Goal: Information Seeking & Learning: Learn about a topic

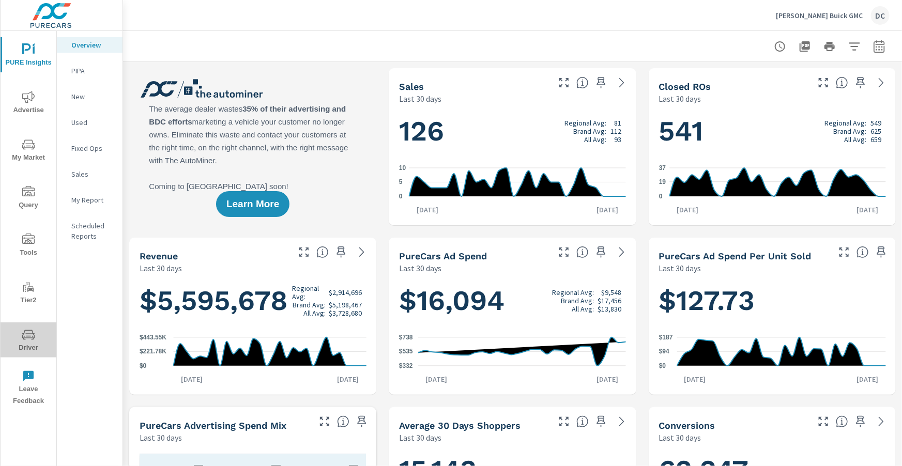
click at [30, 335] on icon "nav menu" at bounding box center [28, 335] width 12 height 12
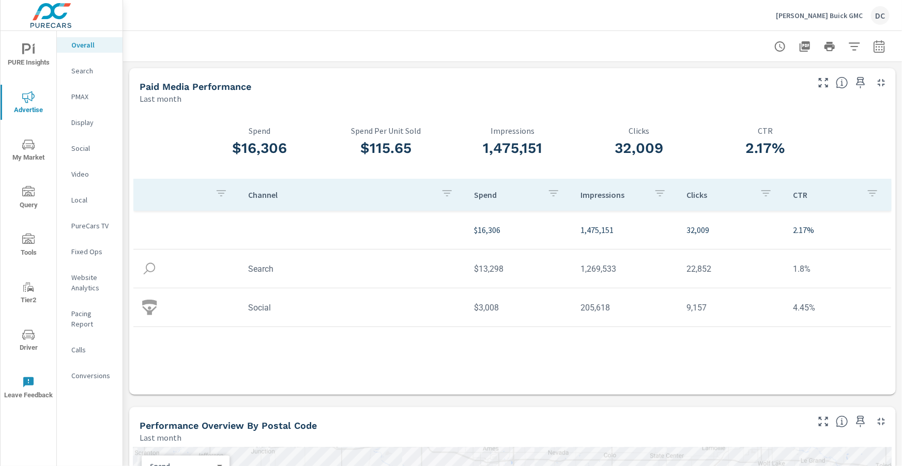
click at [843, 20] on div "Bob Brown Buick GMC DC" at bounding box center [833, 15] width 114 height 19
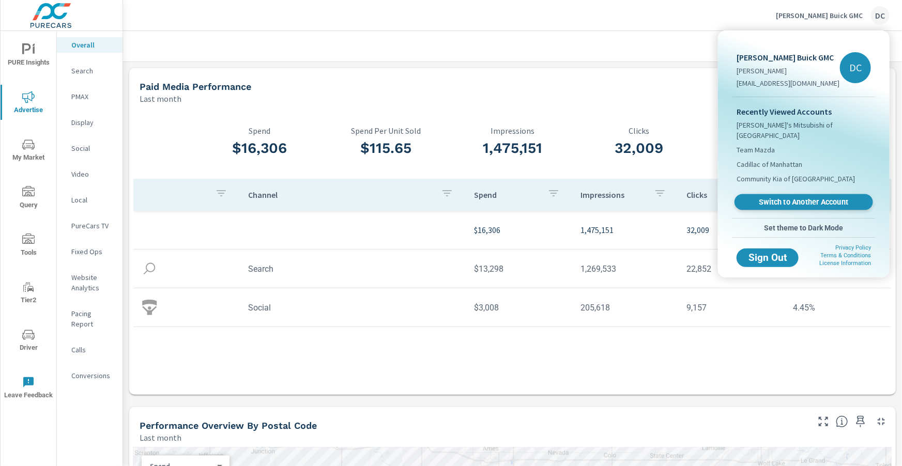
click at [786, 198] on span "Switch to Another Account" at bounding box center [804, 203] width 127 height 10
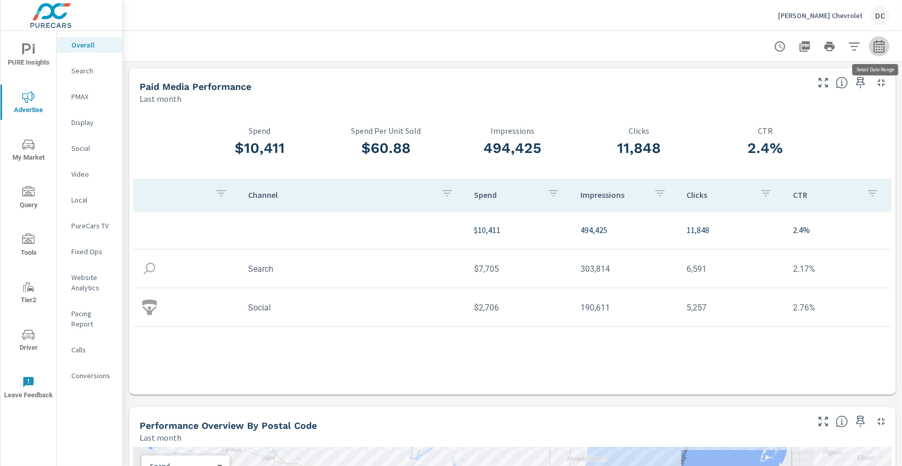
click at [879, 51] on icon "button" at bounding box center [879, 46] width 12 height 12
select select "Last month"
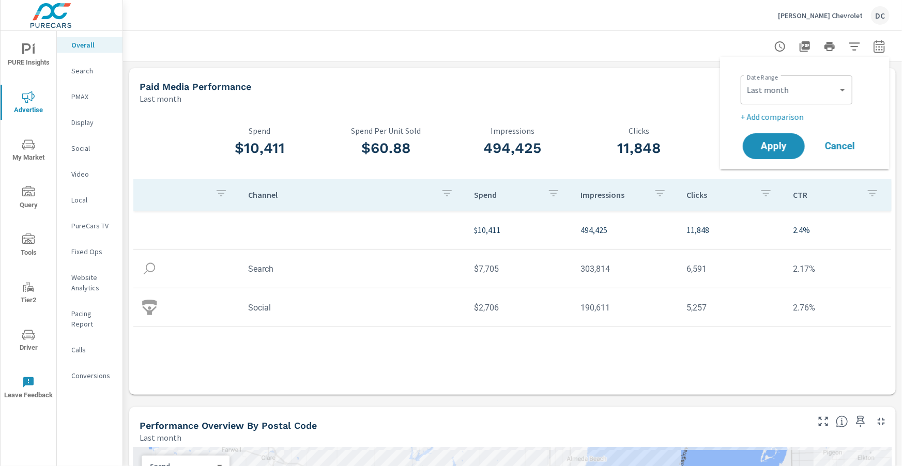
click at [804, 116] on p "+ Add comparison" at bounding box center [807, 117] width 132 height 12
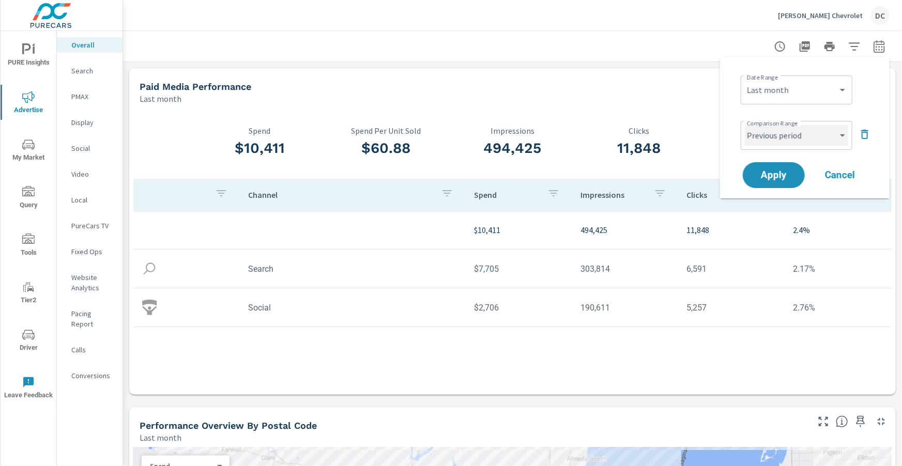
click at [797, 142] on select "Custom Previous period Previous month Previous year" at bounding box center [796, 135] width 103 height 21
click at [745, 125] on select "Custom Previous period Previous month Previous year" at bounding box center [796, 135] width 103 height 21
select select "Previous month"
click at [783, 177] on span "Apply" at bounding box center [774, 176] width 42 height 10
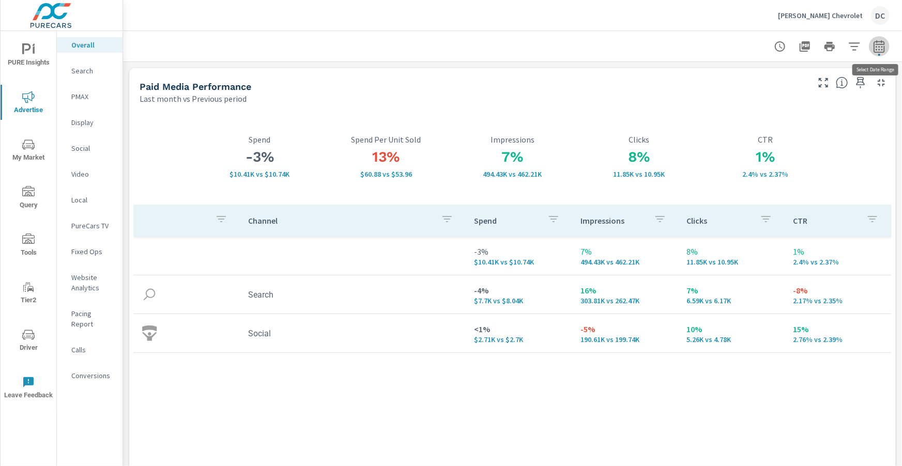
click at [879, 49] on icon "button" at bounding box center [879, 46] width 12 height 12
select select "Last month"
select select "Previous period"
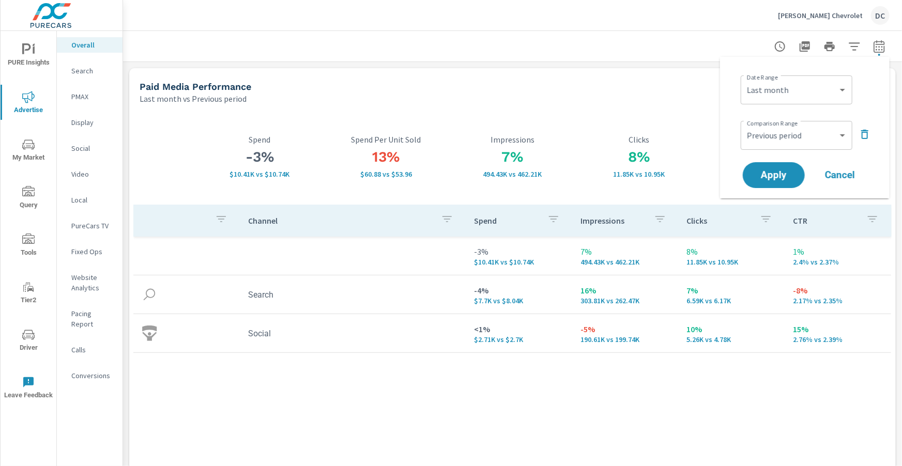
click at [829, 102] on div "Custom Yesterday Last week Last 7 days Last 14 days Last 30 days Last 45 days L…" at bounding box center [797, 89] width 112 height 29
click at [834, 94] on select "Custom Yesterday Last week Last 7 days Last 14 days Last 30 days Last 45 days L…" at bounding box center [796, 90] width 103 height 21
click at [745, 80] on select "Custom Yesterday Last week Last 7 days Last 14 days Last 30 days Last 45 days L…" at bounding box center [796, 90] width 103 height 21
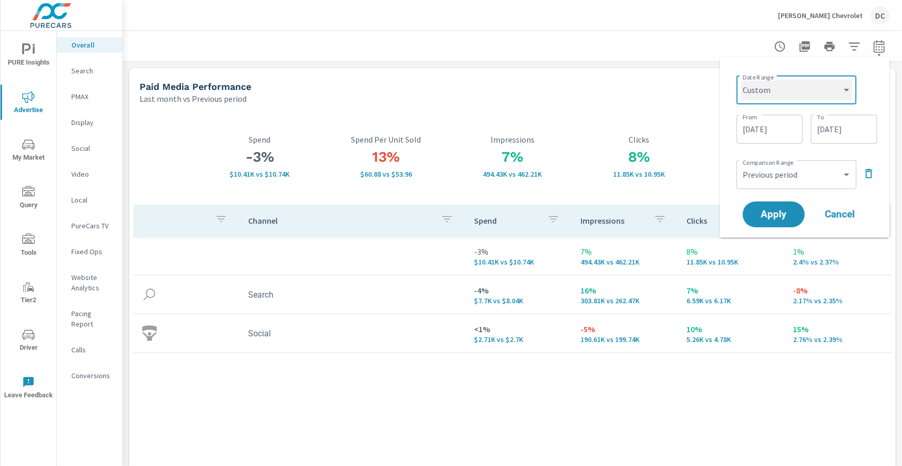
click at [846, 99] on select "Custom Yesterday Last week Last 7 days Last 14 days Last 30 days Last 45 days L…" at bounding box center [797, 90] width 112 height 21
click at [741, 80] on select "Custom Yesterday Last week Last 7 days Last 14 days Last 30 days Last 45 days L…" at bounding box center [797, 90] width 112 height 21
select select "Last month"
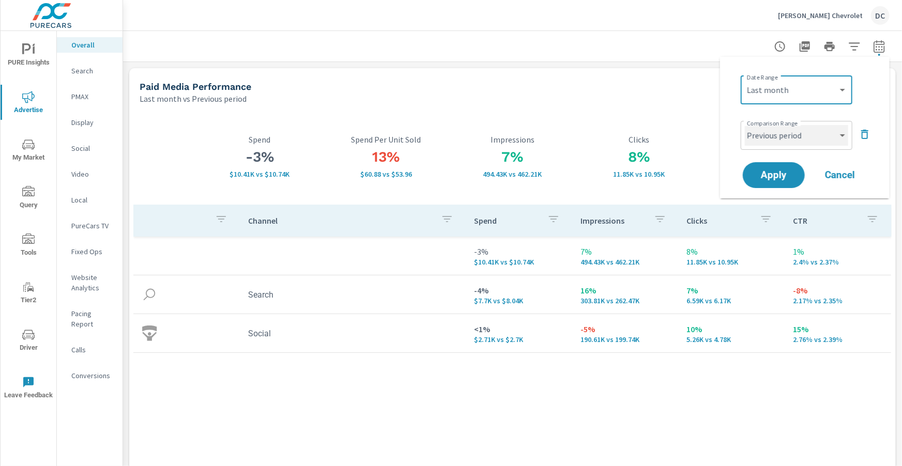
click at [832, 145] on select "Custom Previous period Previous month Previous year" at bounding box center [796, 135] width 103 height 21
click at [745, 125] on select "Custom Previous period Previous month Previous year" at bounding box center [796, 135] width 103 height 21
select select "Previous month"
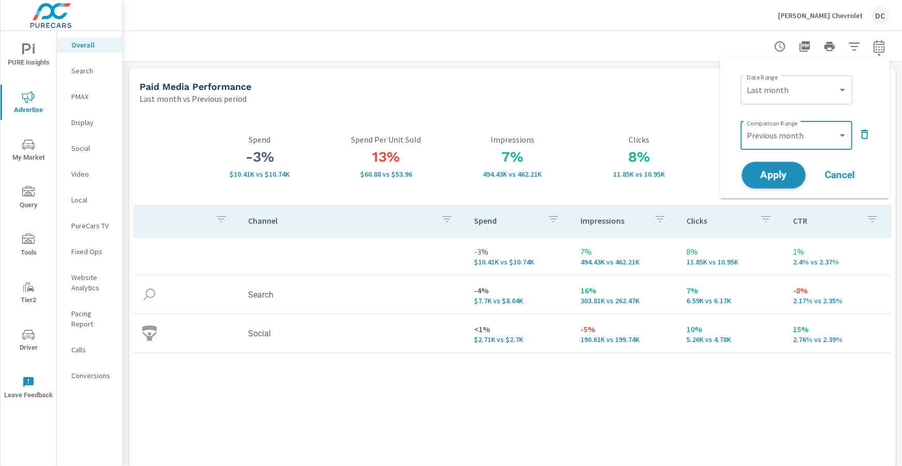
click at [792, 169] on button "Apply" at bounding box center [774, 175] width 64 height 27
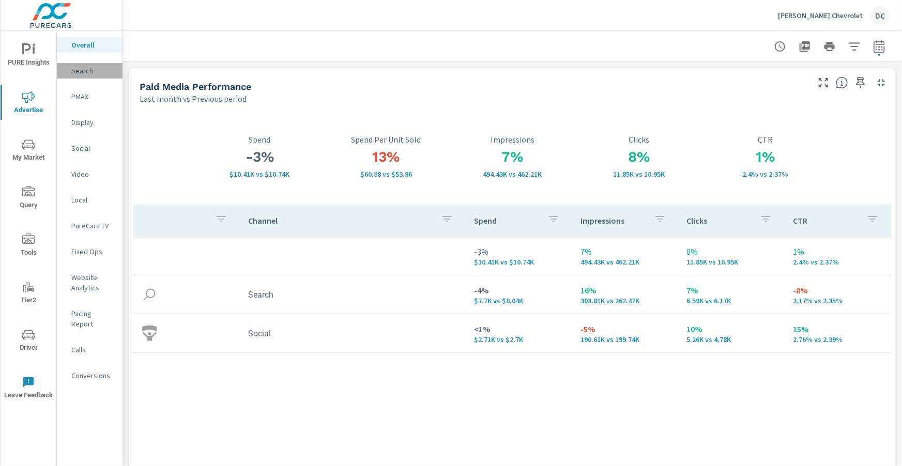
click at [77, 67] on p "Search" at bounding box center [92, 71] width 43 height 10
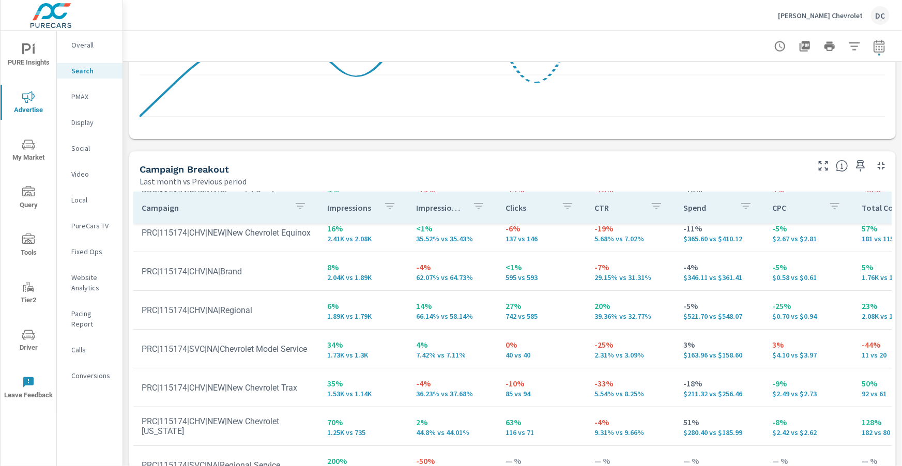
scroll to position [1034, 0]
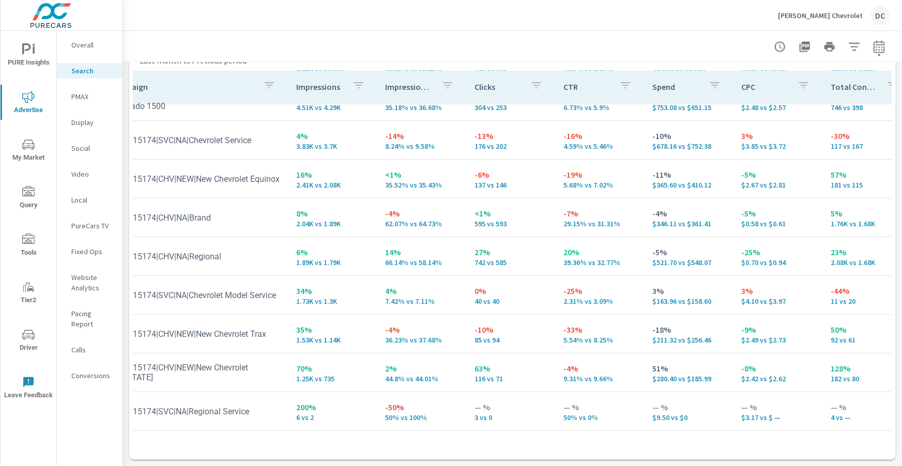
scroll to position [98, 33]
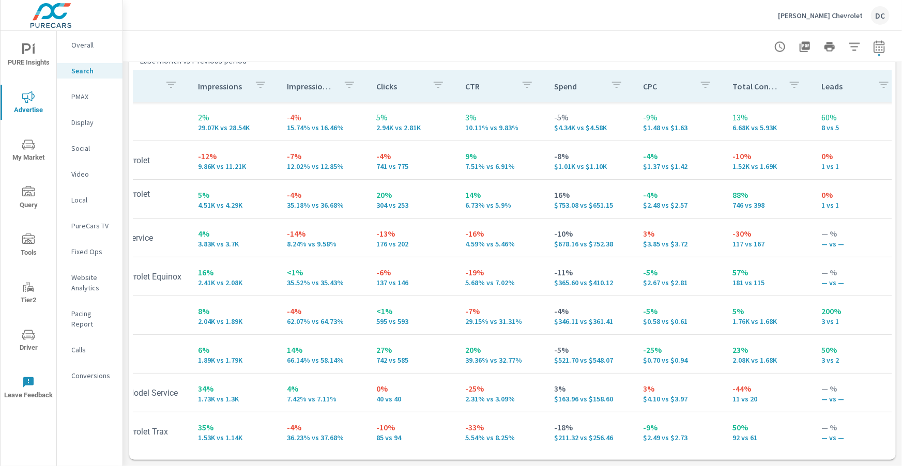
scroll to position [0, 116]
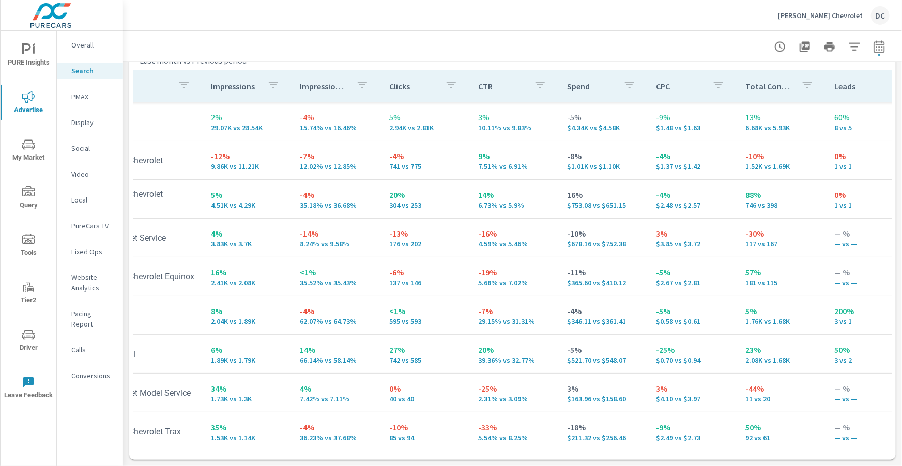
scroll to position [165, 116]
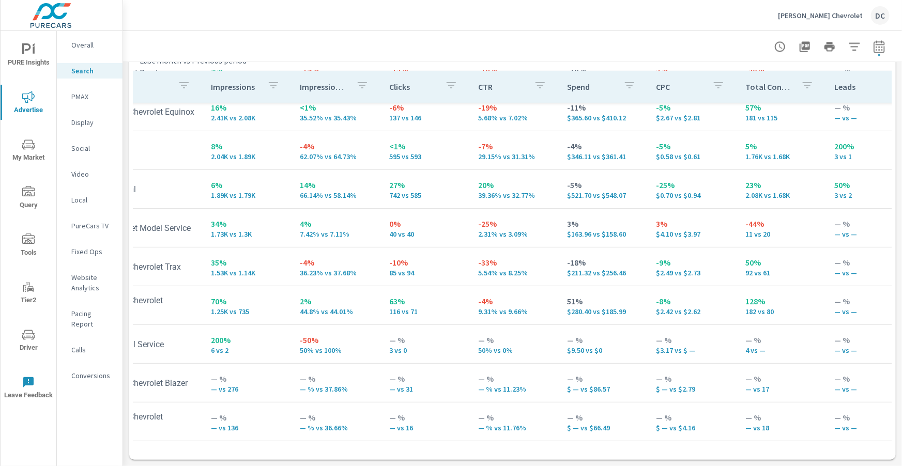
click at [84, 95] on p "PMAX" at bounding box center [92, 97] width 43 height 10
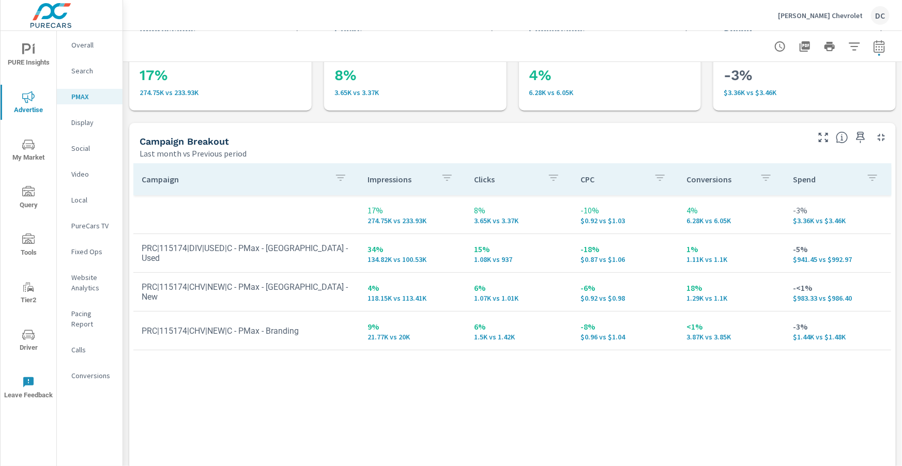
scroll to position [57, 0]
click at [88, 149] on p "Social" at bounding box center [92, 148] width 43 height 10
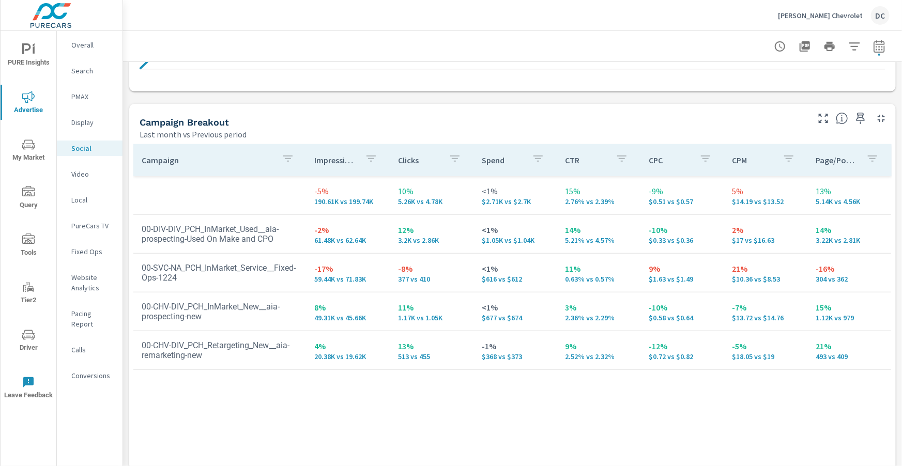
scroll to position [481, 0]
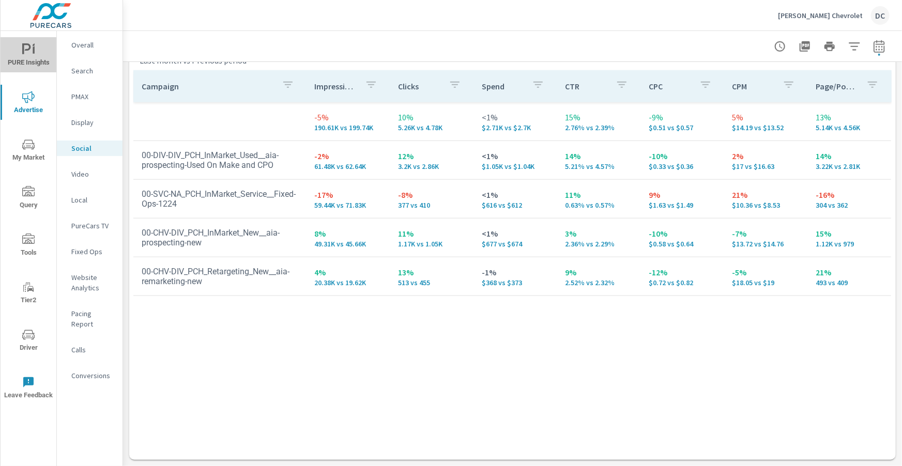
click at [29, 55] on icon "nav menu" at bounding box center [28, 49] width 12 height 12
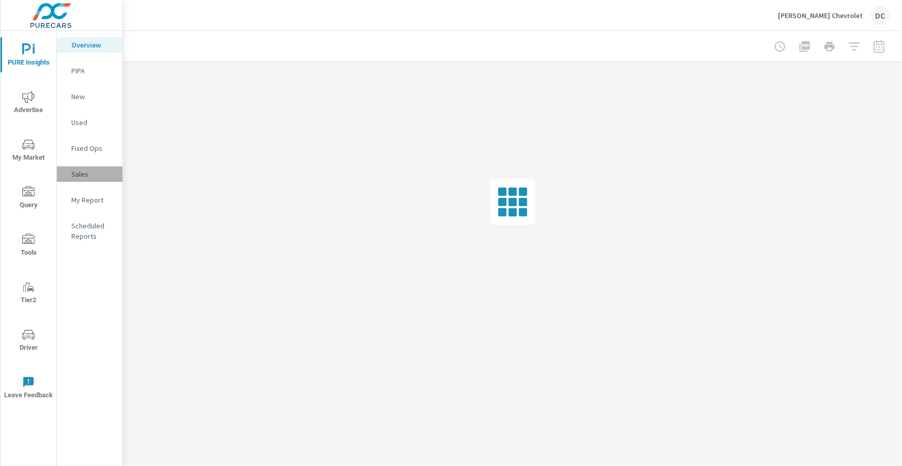
click at [82, 177] on p "Sales" at bounding box center [92, 174] width 43 height 10
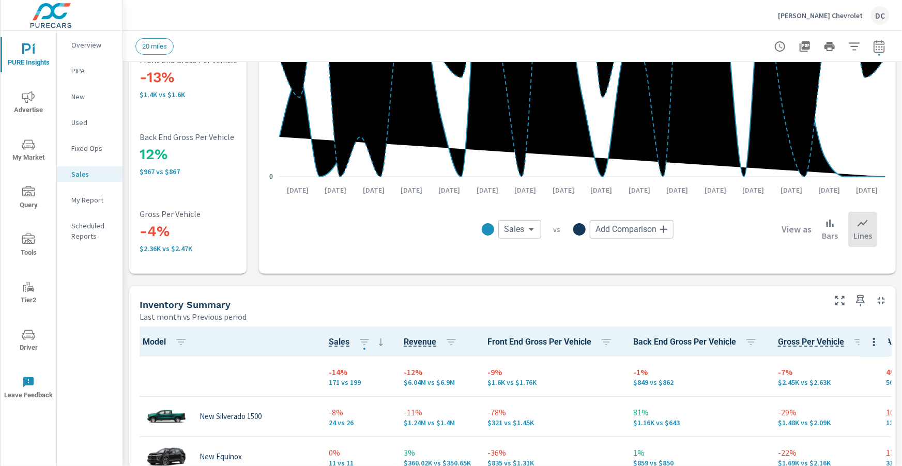
scroll to position [240, 0]
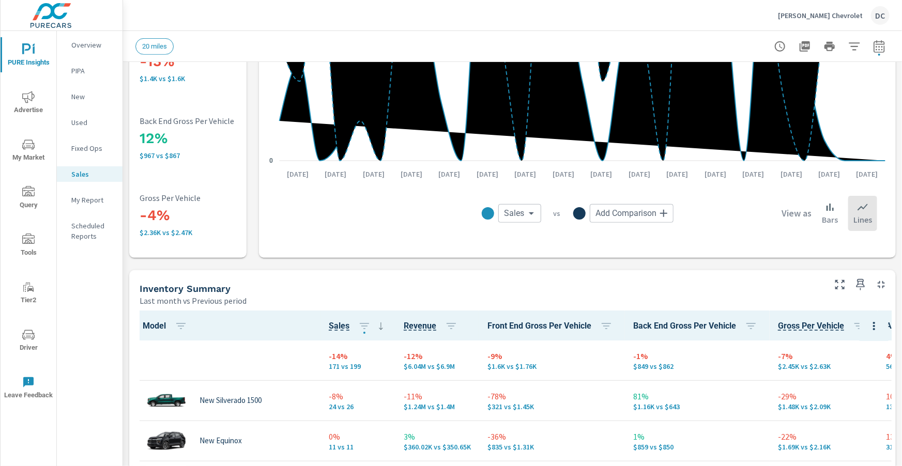
click at [79, 100] on p "New" at bounding box center [92, 97] width 43 height 10
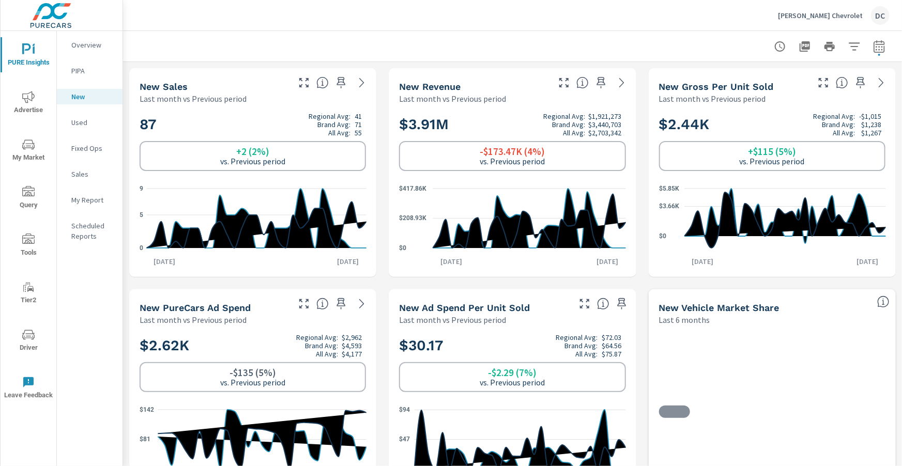
click at [78, 121] on p "Used" at bounding box center [92, 122] width 43 height 10
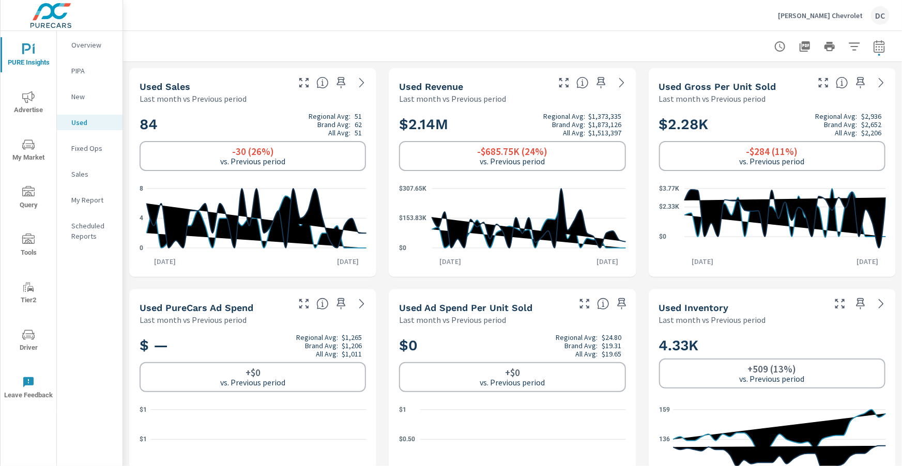
click at [86, 95] on p "New" at bounding box center [92, 97] width 43 height 10
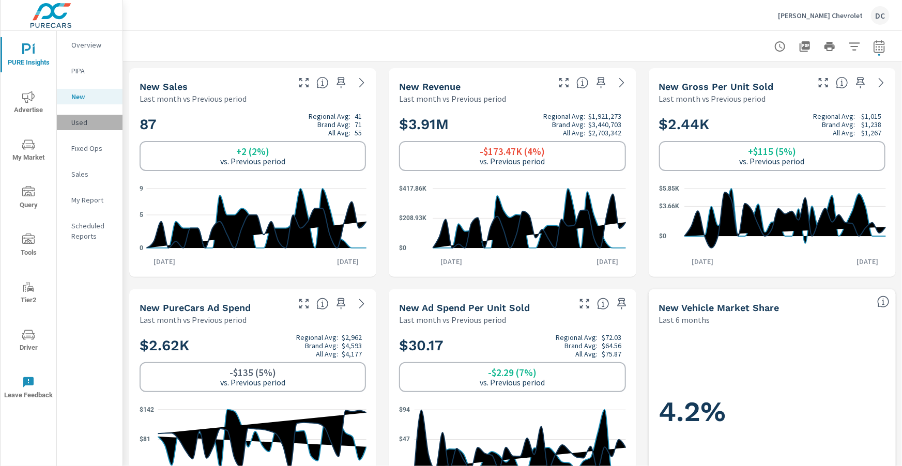
click at [88, 122] on p "Used" at bounding box center [92, 122] width 43 height 10
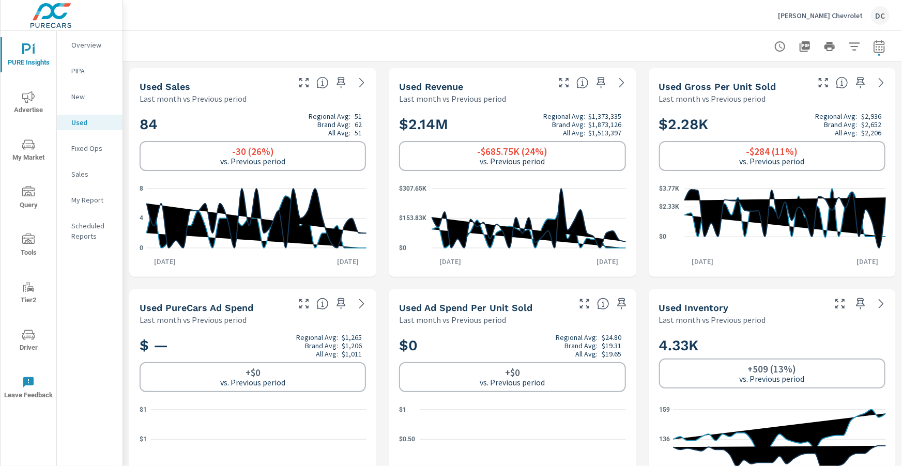
click at [92, 145] on p "Fixed Ops" at bounding box center [92, 148] width 43 height 10
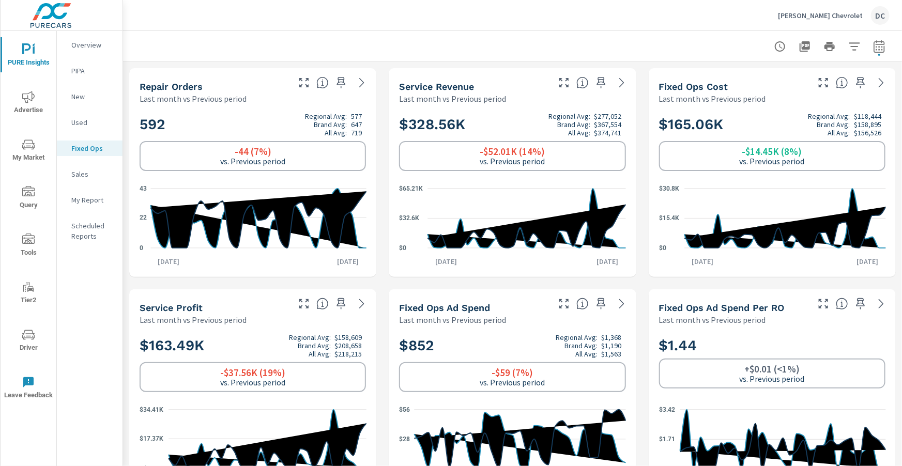
click at [22, 336] on span "Driver" at bounding box center [29, 341] width 50 height 25
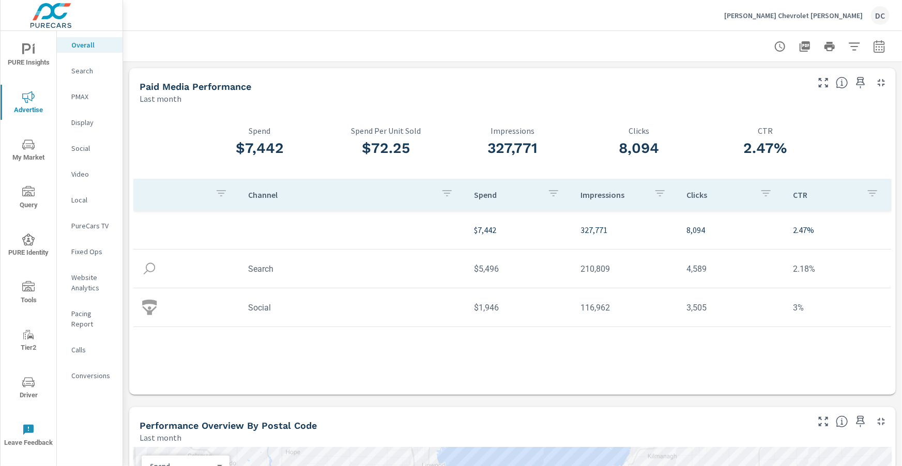
click at [882, 47] on icon "button" at bounding box center [879, 46] width 12 height 12
select select "Last month"
click at [788, 116] on p "+ Add comparison" at bounding box center [807, 117] width 132 height 12
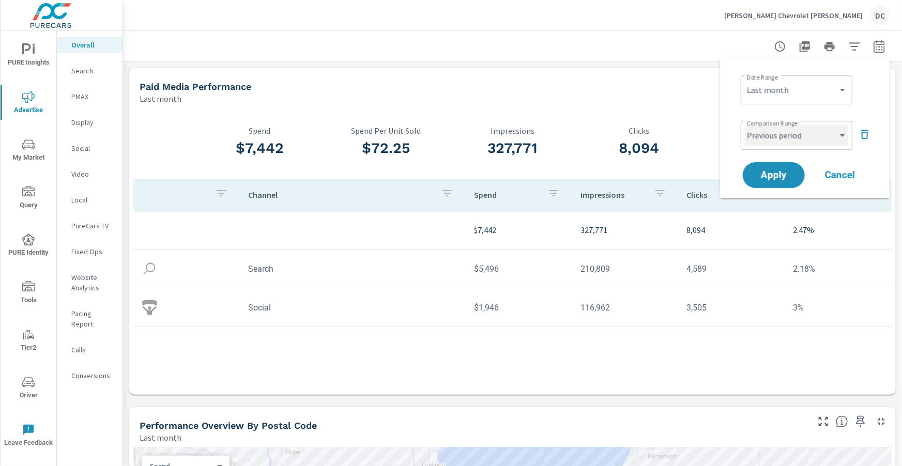
click at [790, 135] on select "Custom Previous period Previous month Previous year" at bounding box center [796, 135] width 103 height 21
click at [745, 125] on select "Custom Previous period Previous month Previous year" at bounding box center [796, 135] width 103 height 21
select select "Previous month"
click at [790, 173] on span "Apply" at bounding box center [774, 176] width 42 height 10
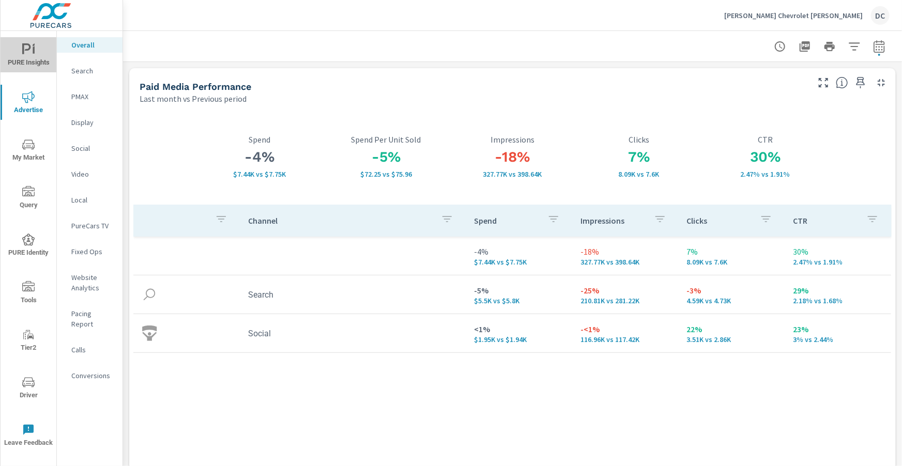
click at [28, 56] on span "PURE Insights" at bounding box center [29, 55] width 50 height 25
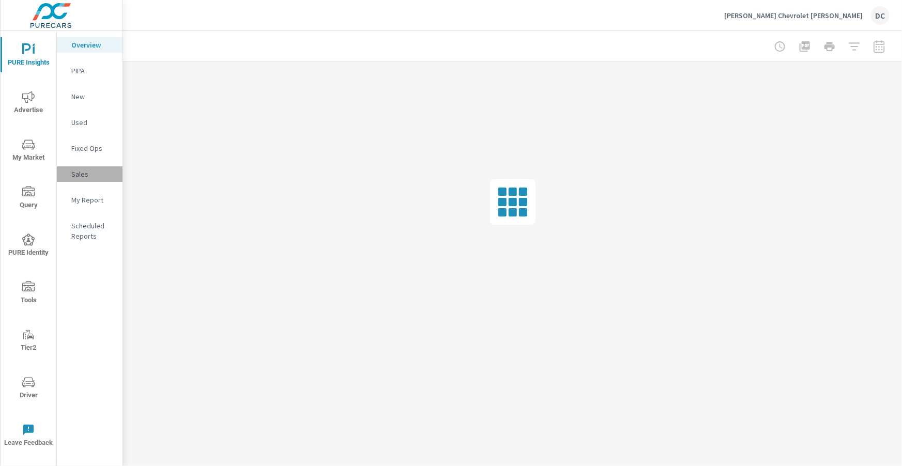
click at [86, 172] on p "Sales" at bounding box center [92, 174] width 43 height 10
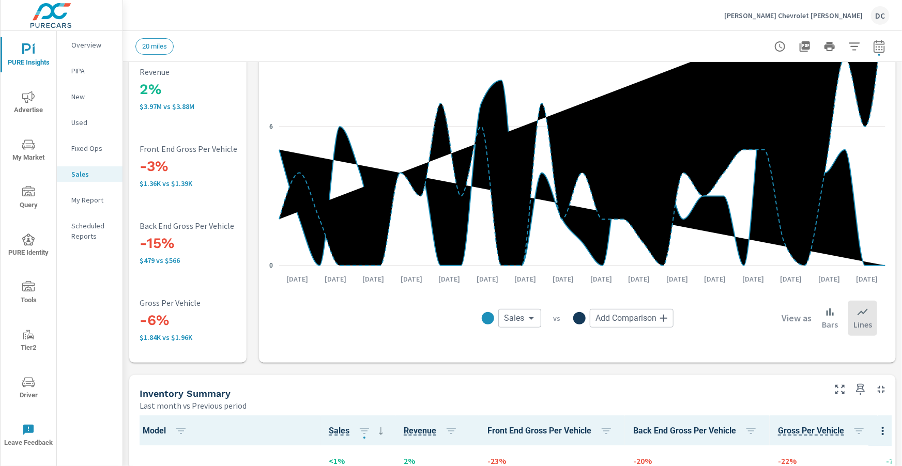
scroll to position [138, 0]
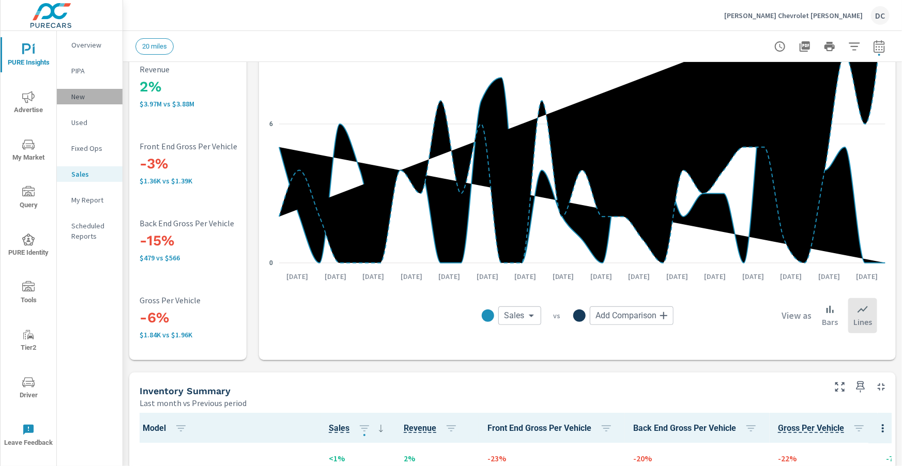
click at [80, 94] on p "New" at bounding box center [92, 97] width 43 height 10
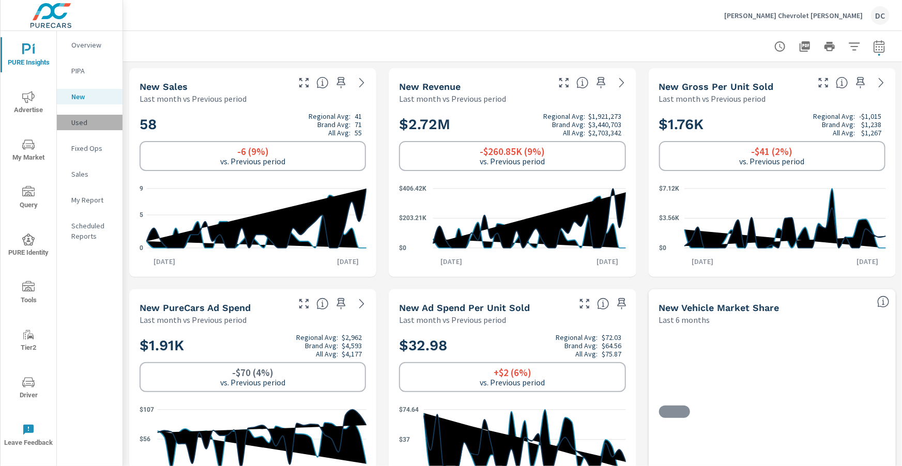
click at [85, 125] on p "Used" at bounding box center [92, 122] width 43 height 10
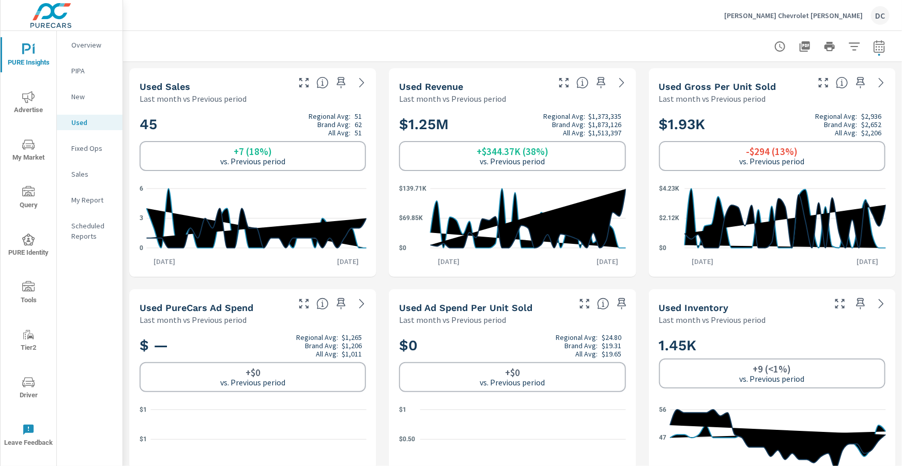
click at [93, 98] on p "New" at bounding box center [92, 97] width 43 height 10
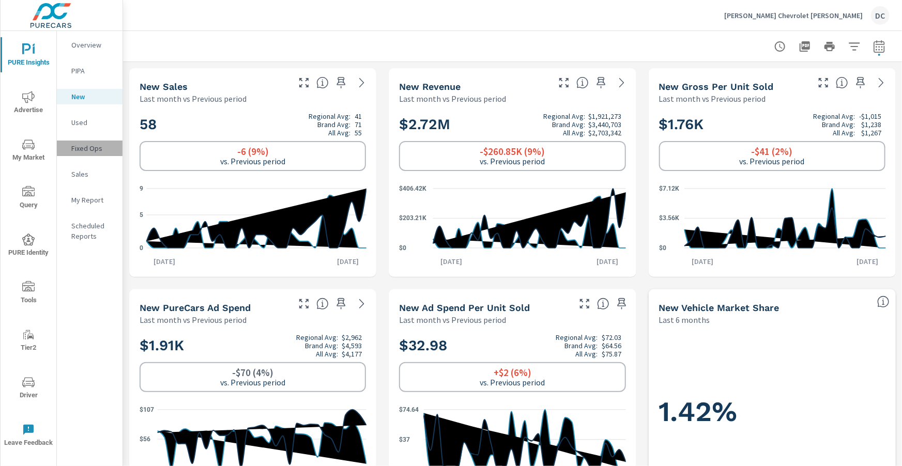
click at [82, 152] on p "Fixed Ops" at bounding box center [92, 148] width 43 height 10
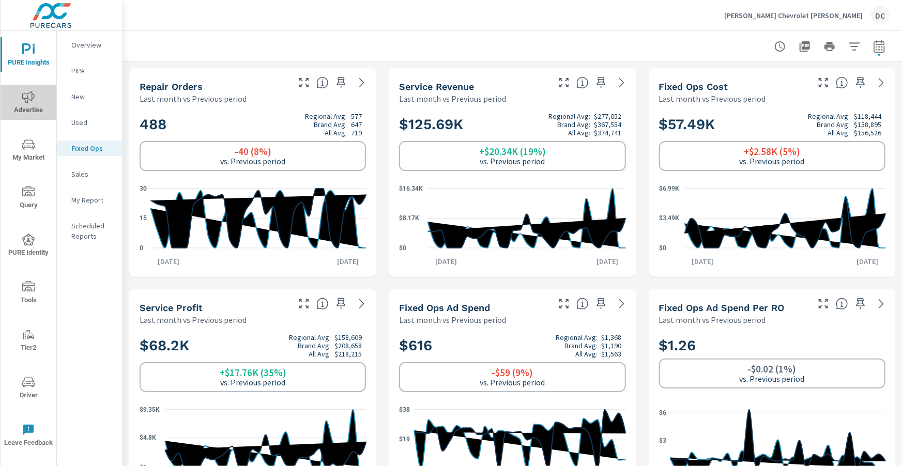
click at [36, 103] on span "Advertise" at bounding box center [29, 103] width 50 height 25
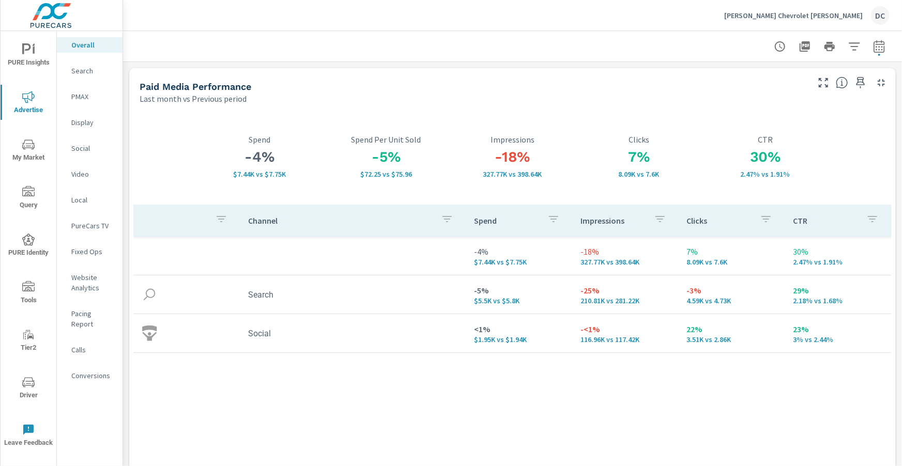
click at [80, 145] on p "Social" at bounding box center [92, 148] width 43 height 10
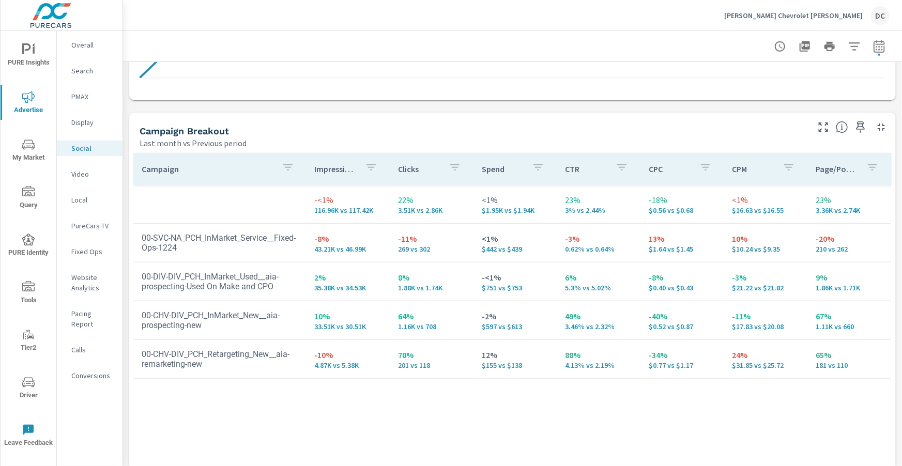
scroll to position [405, 0]
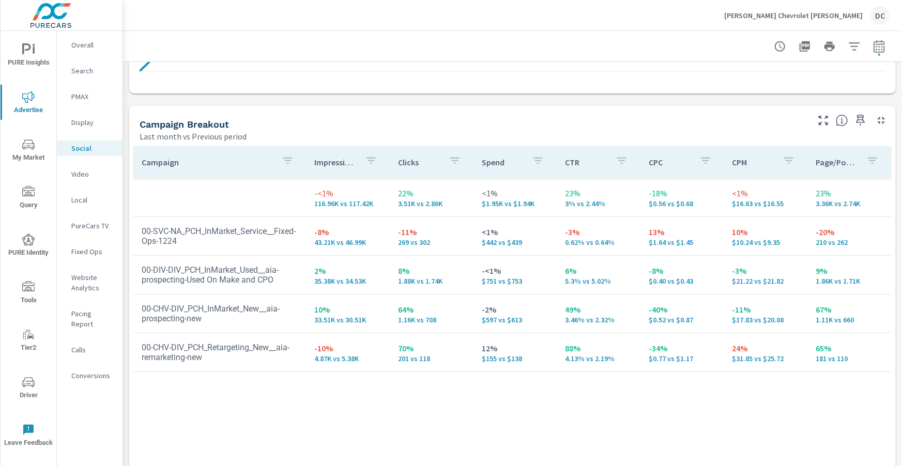
click at [92, 71] on p "Search" at bounding box center [92, 71] width 43 height 10
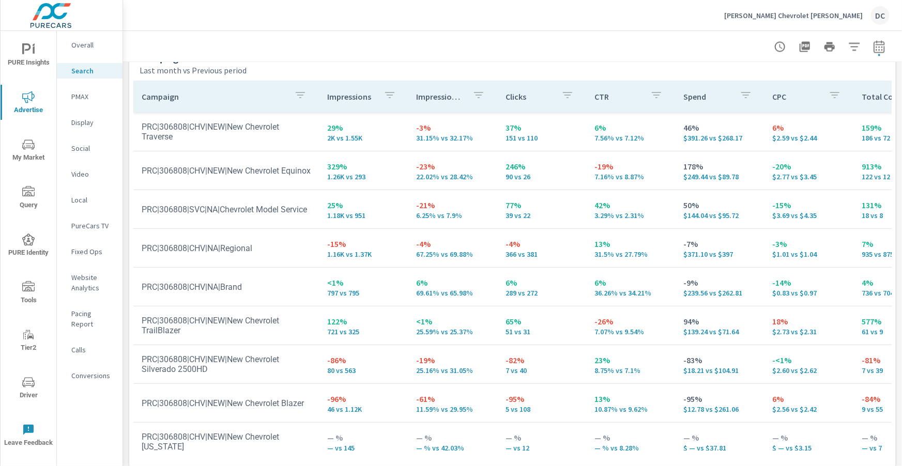
scroll to position [1034, 0]
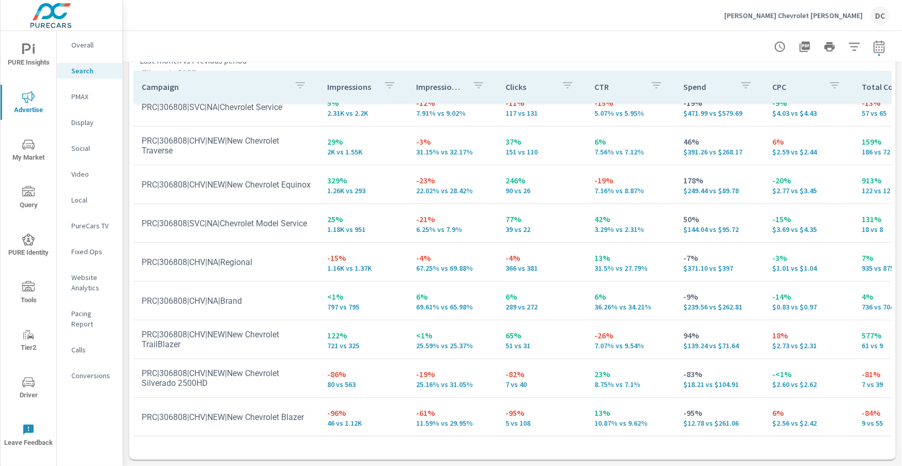
scroll to position [47, 0]
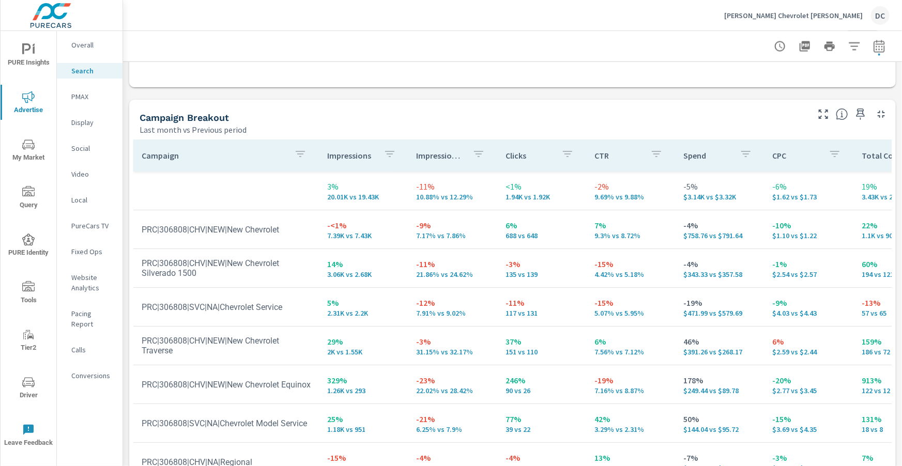
scroll to position [1034, 0]
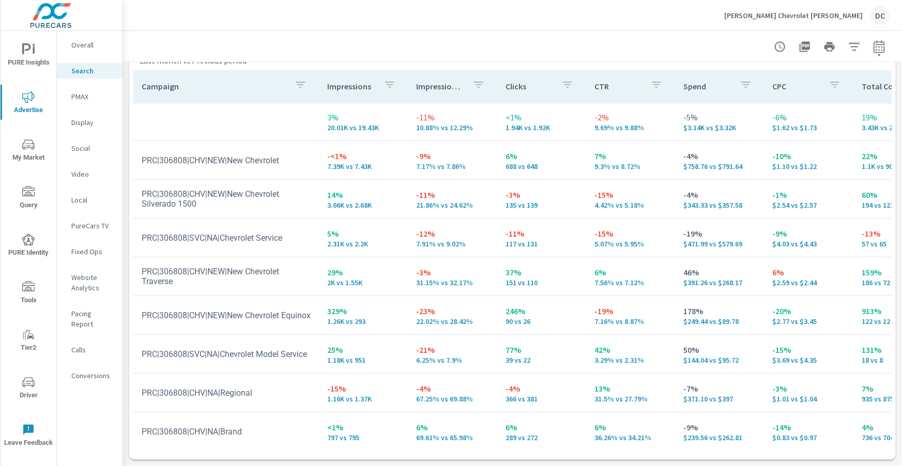
click at [86, 100] on p "PMAX" at bounding box center [92, 97] width 43 height 10
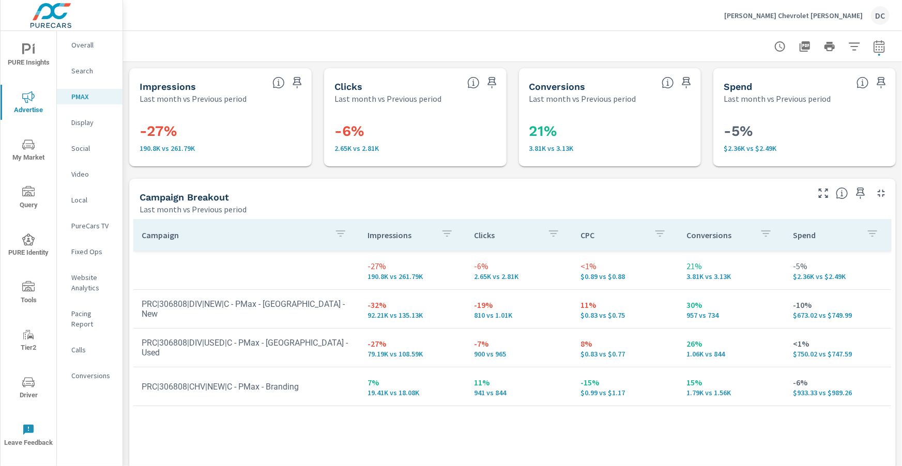
click at [92, 44] on p "Overall" at bounding box center [92, 45] width 43 height 10
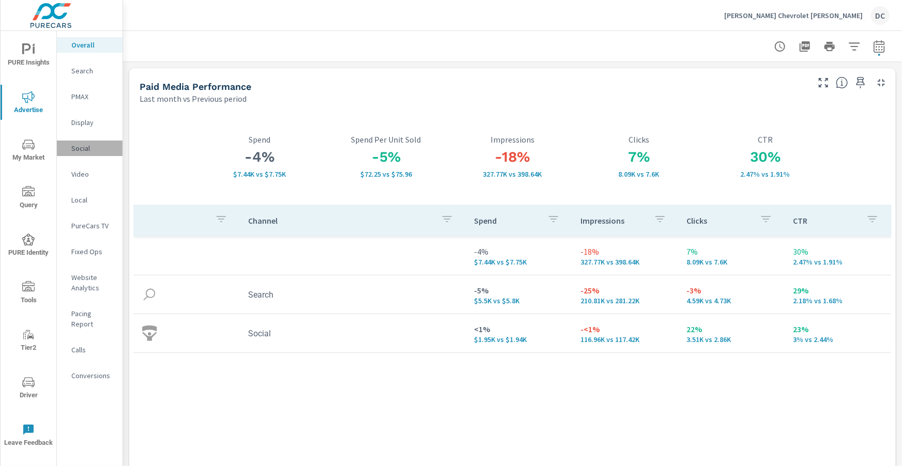
click at [88, 152] on p "Social" at bounding box center [92, 148] width 43 height 10
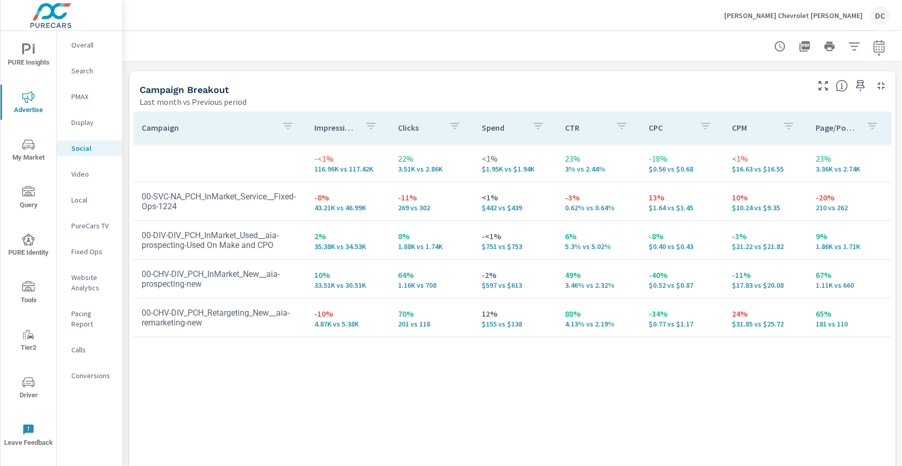
scroll to position [481, 0]
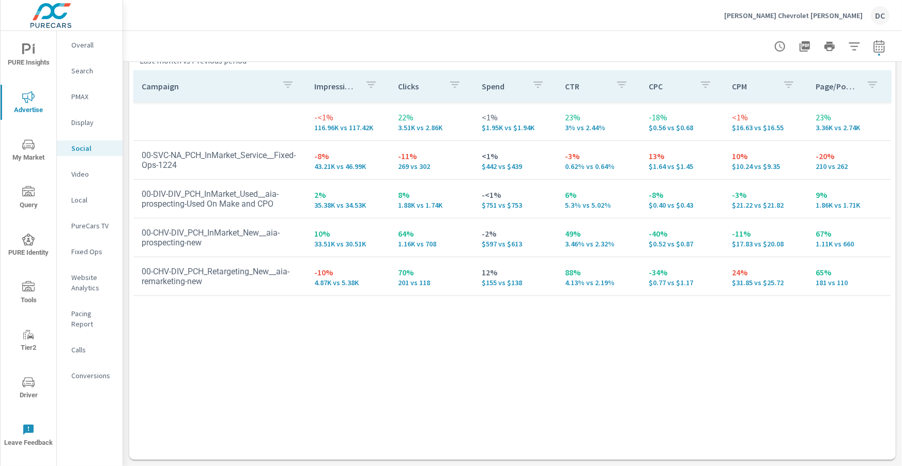
click at [109, 93] on p "PMAX" at bounding box center [92, 97] width 43 height 10
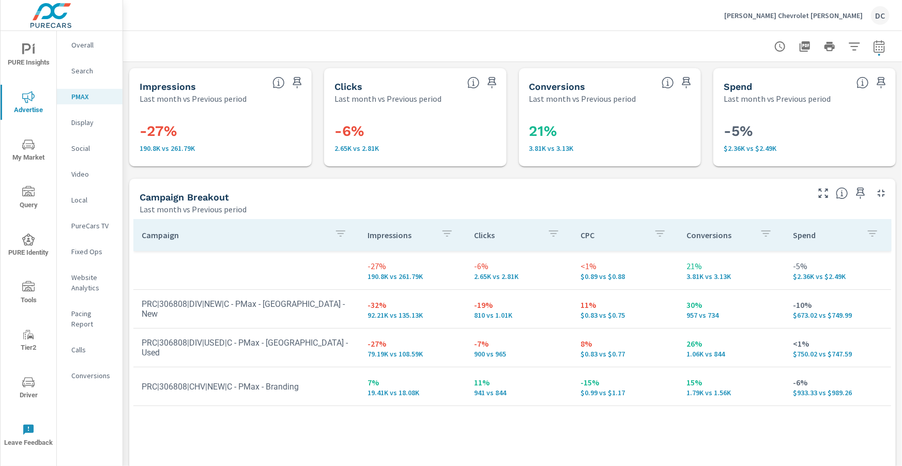
click at [811, 17] on p "[PERSON_NAME] Chevrolet [PERSON_NAME]" at bounding box center [793, 15] width 139 height 9
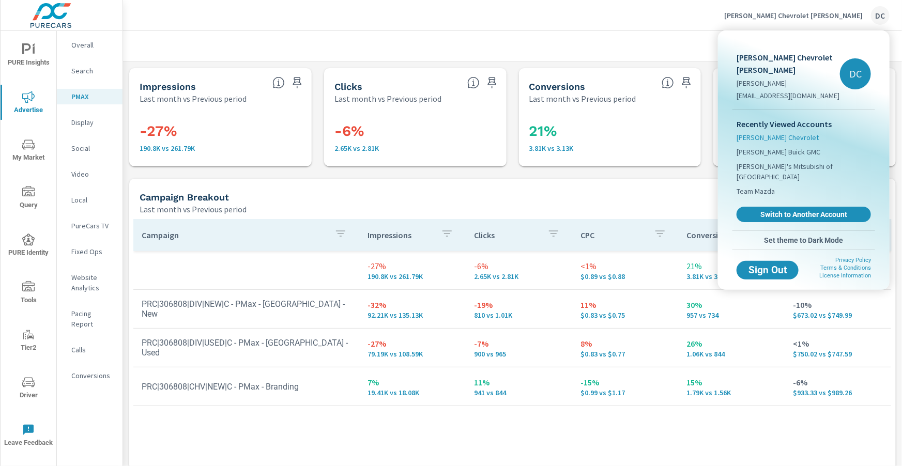
click at [777, 132] on span "[PERSON_NAME] Chevrolet" at bounding box center [778, 137] width 82 height 10
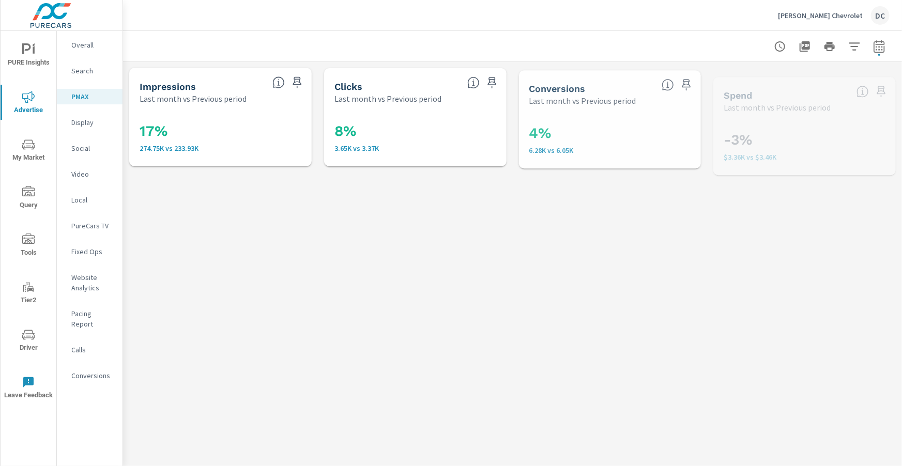
click at [84, 49] on p "Overall" at bounding box center [92, 45] width 43 height 10
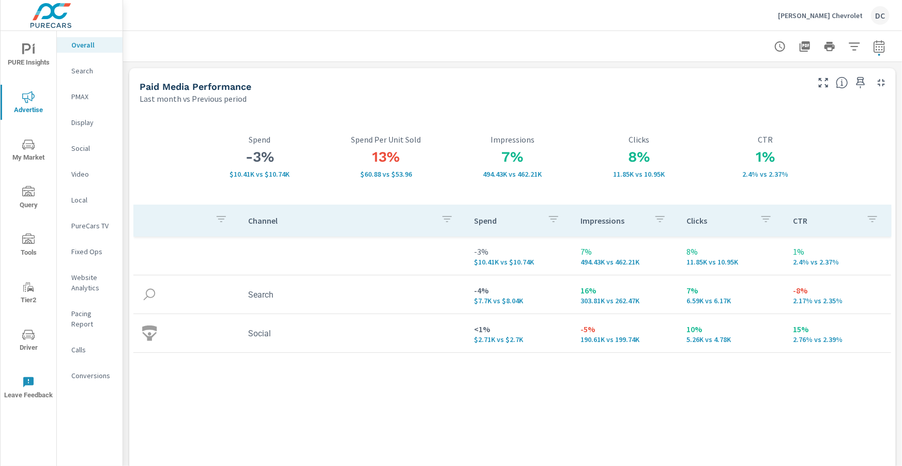
click at [38, 59] on span "PURE Insights" at bounding box center [29, 55] width 50 height 25
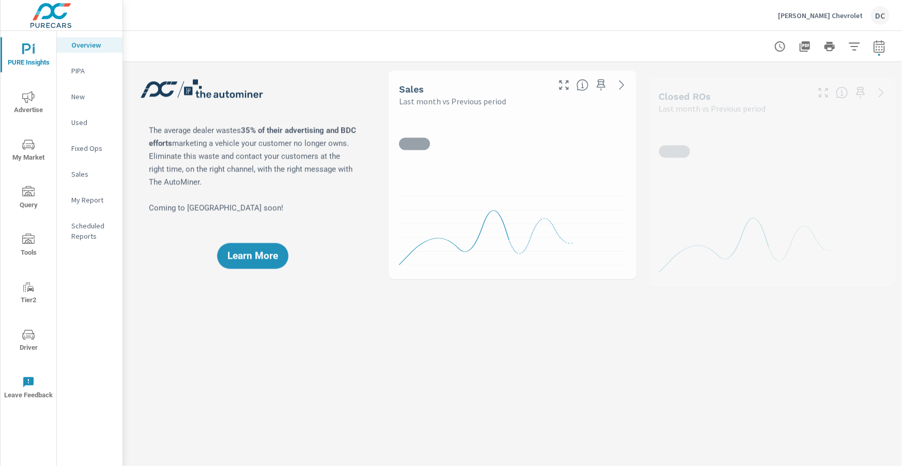
click at [80, 176] on p "Sales" at bounding box center [92, 174] width 43 height 10
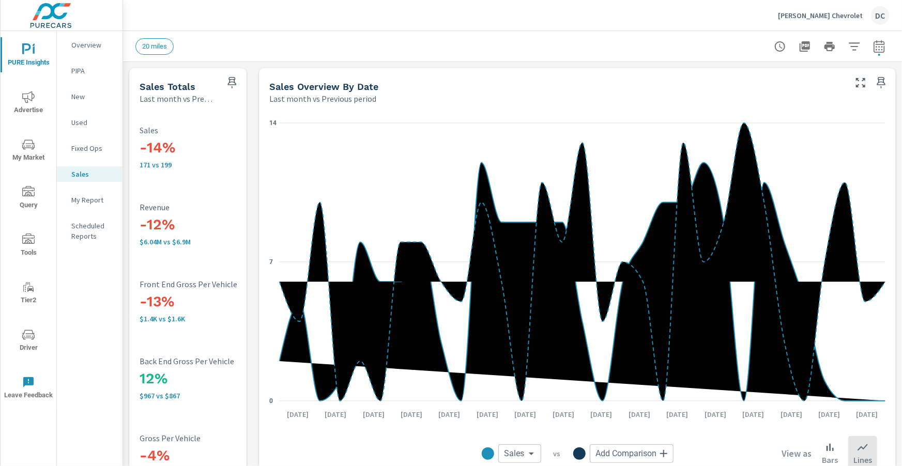
click at [75, 119] on p "Used" at bounding box center [92, 122] width 43 height 10
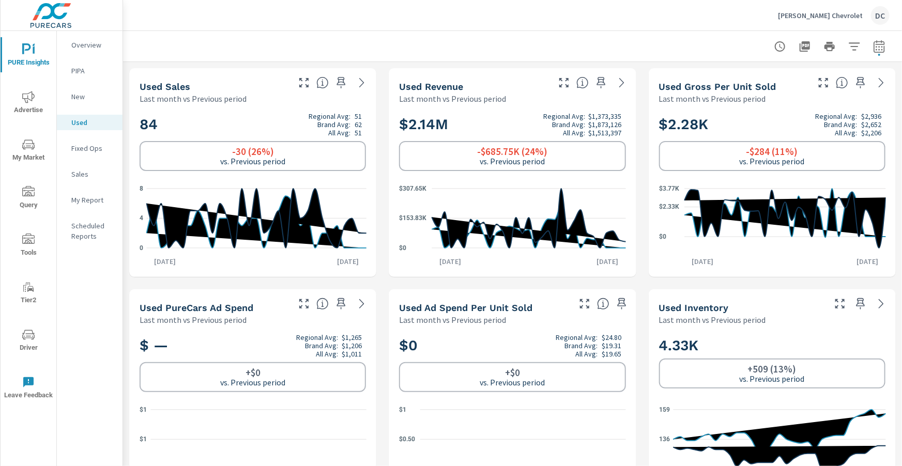
click at [75, 96] on p "New" at bounding box center [92, 97] width 43 height 10
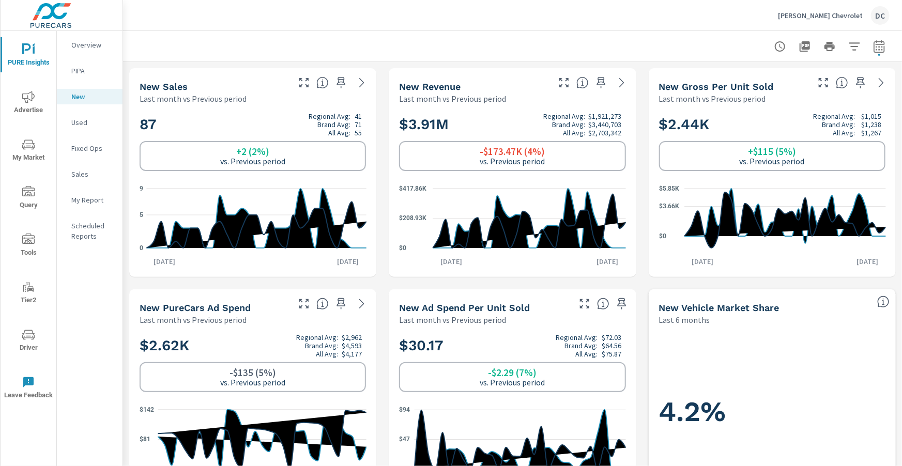
click at [77, 122] on p "Used" at bounding box center [92, 122] width 43 height 10
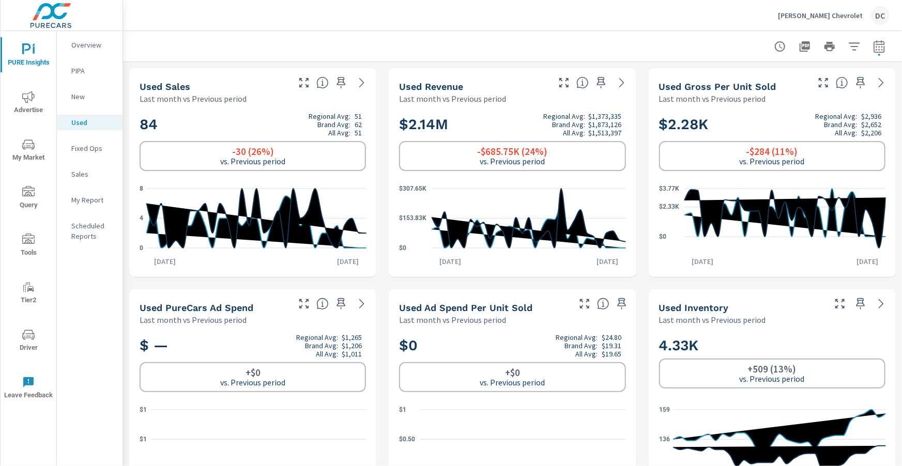
click at [84, 175] on p "Sales" at bounding box center [92, 174] width 43 height 10
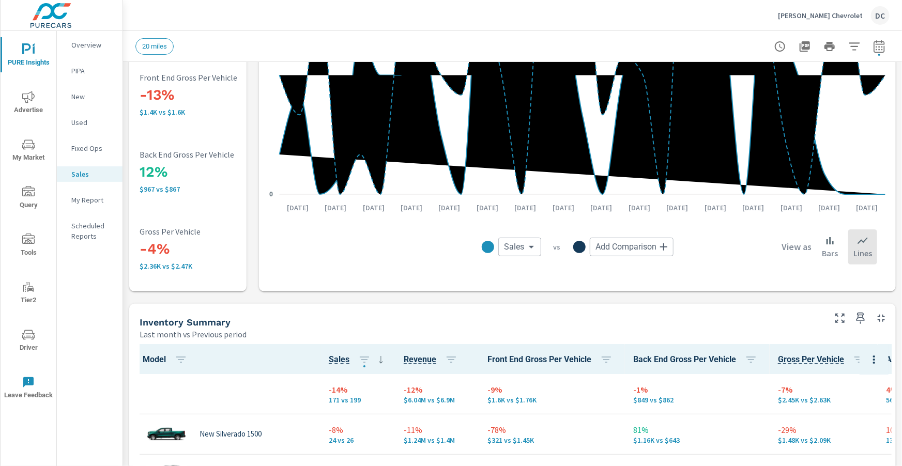
scroll to position [207, 0]
click at [36, 95] on span "Advertise" at bounding box center [29, 103] width 50 height 25
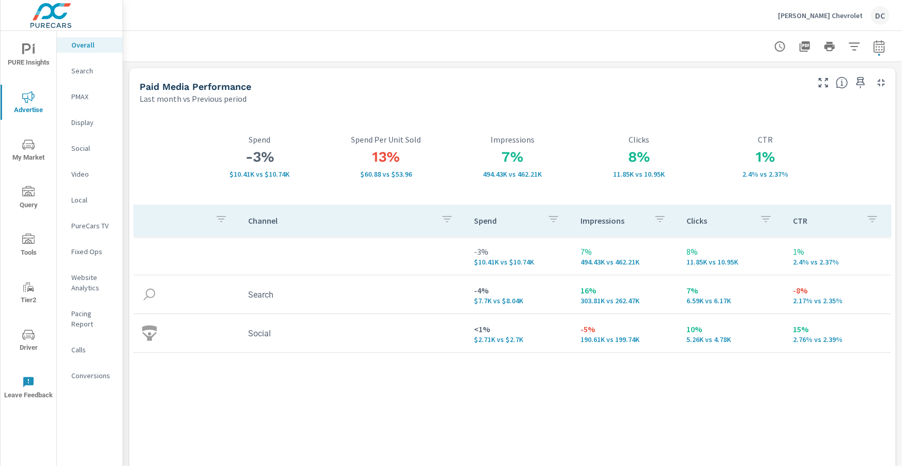
scroll to position [19, 0]
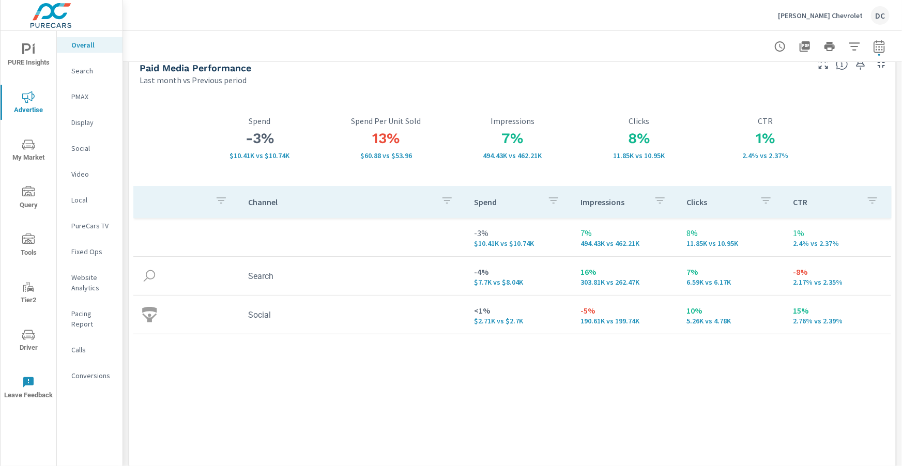
click at [82, 99] on p "PMAX" at bounding box center [92, 97] width 43 height 10
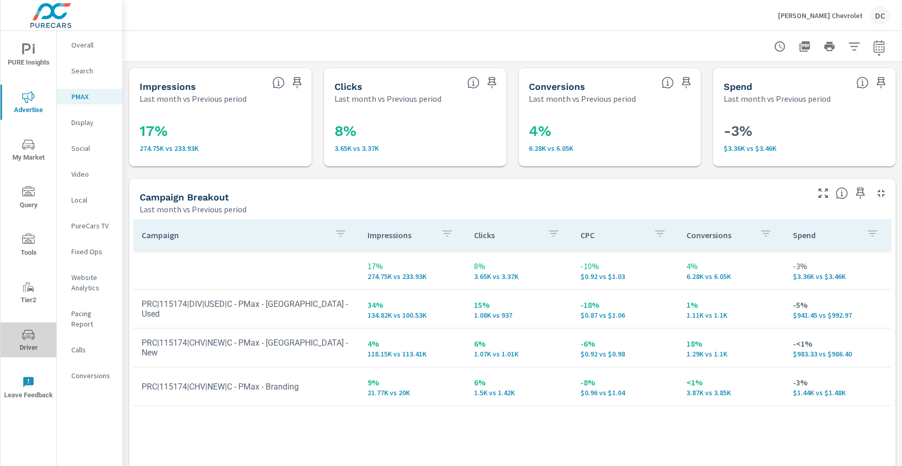
click at [27, 329] on icon "nav menu" at bounding box center [28, 335] width 12 height 12
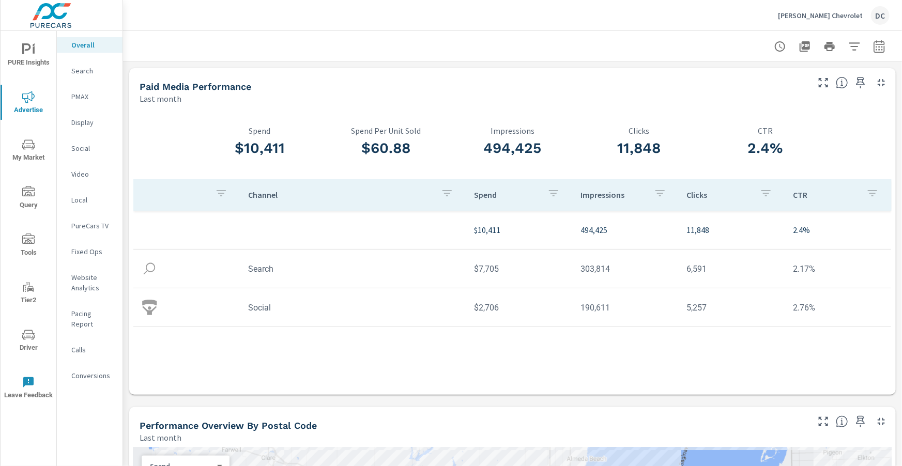
click at [38, 55] on span "PURE Insights" at bounding box center [29, 55] width 50 height 25
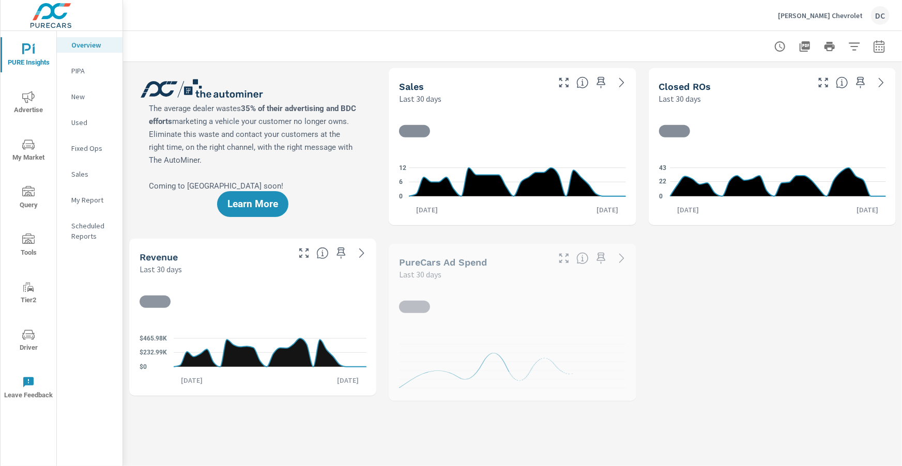
click at [92, 158] on nav "Overview PIPA New Used Fixed Ops Sales My Report Scheduled Reports" at bounding box center [90, 145] width 66 height 228
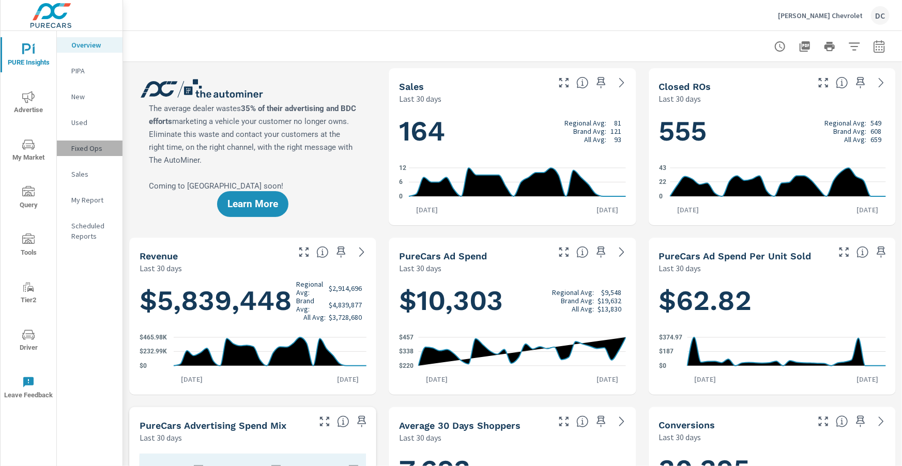
click at [93, 147] on p "Fixed Ops" at bounding box center [92, 148] width 43 height 10
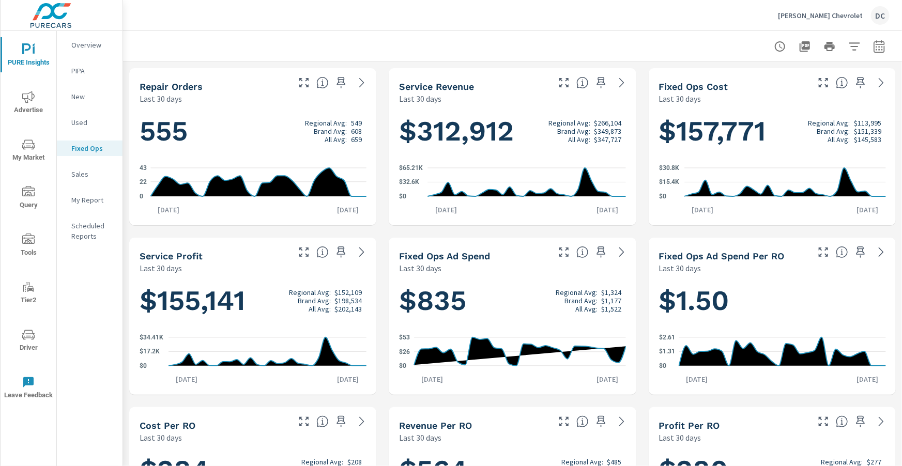
click at [878, 50] on icon "button" at bounding box center [879, 46] width 12 height 12
select select "Last 30 days"
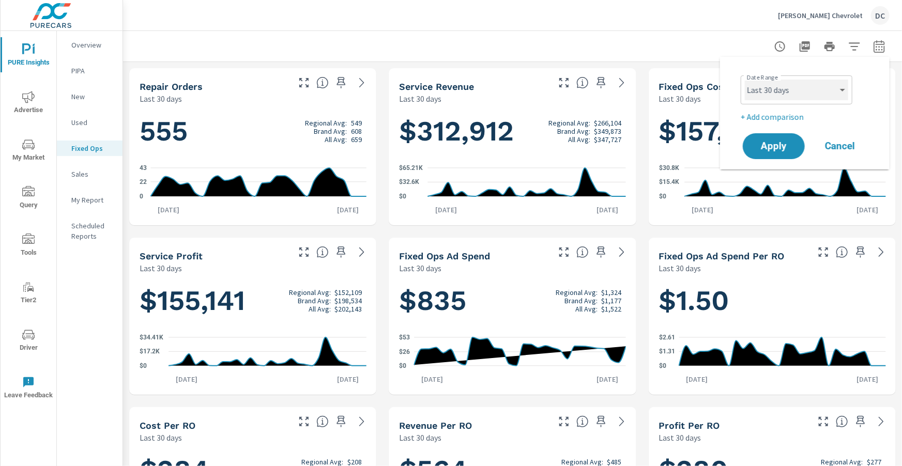
click at [837, 89] on select "Custom Yesterday Last week Last 7 days Last 14 days Last 30 days Last 45 days L…" at bounding box center [796, 90] width 103 height 21
click at [838, 20] on div "Burt Watson Chevrolet DC" at bounding box center [834, 15] width 112 height 19
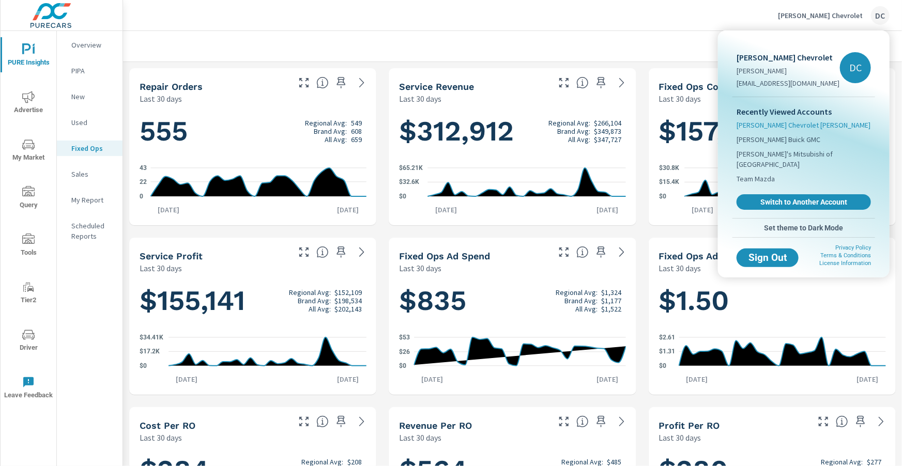
click at [799, 122] on span "[PERSON_NAME] Chevrolet [PERSON_NAME]" at bounding box center [804, 125] width 134 height 10
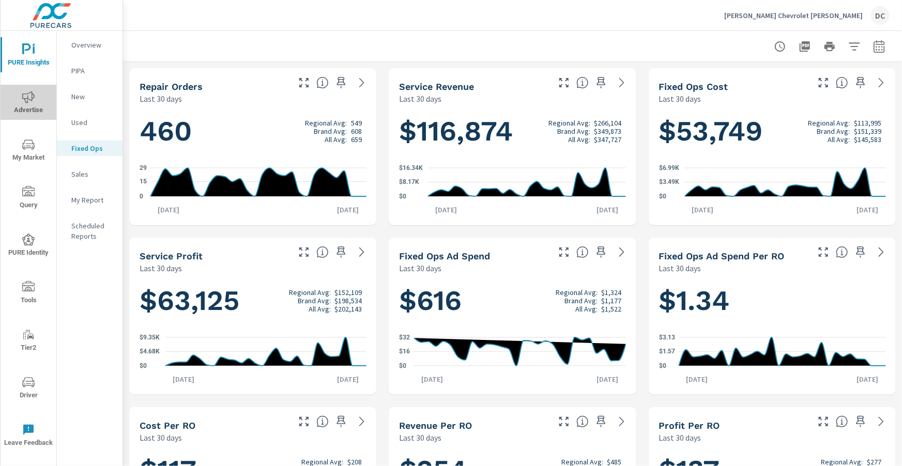
click at [33, 99] on icon "nav menu" at bounding box center [28, 97] width 12 height 12
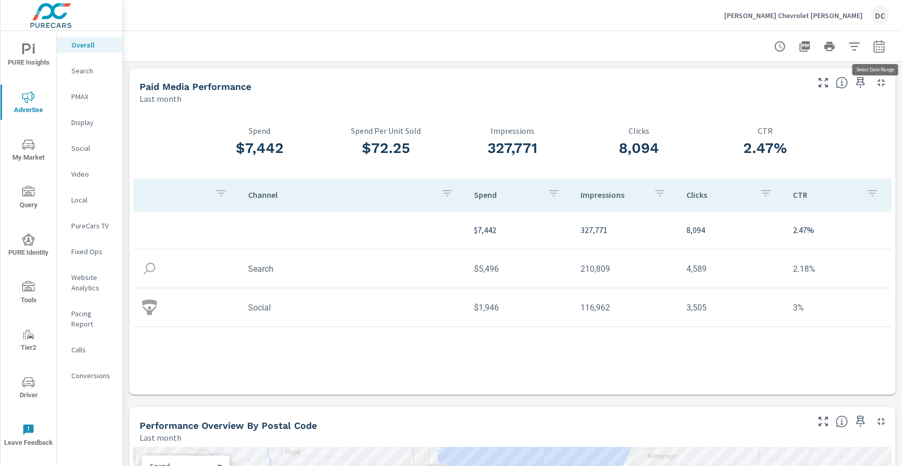
click at [882, 46] on icon "button" at bounding box center [879, 48] width 7 height 4
select select "Last month"
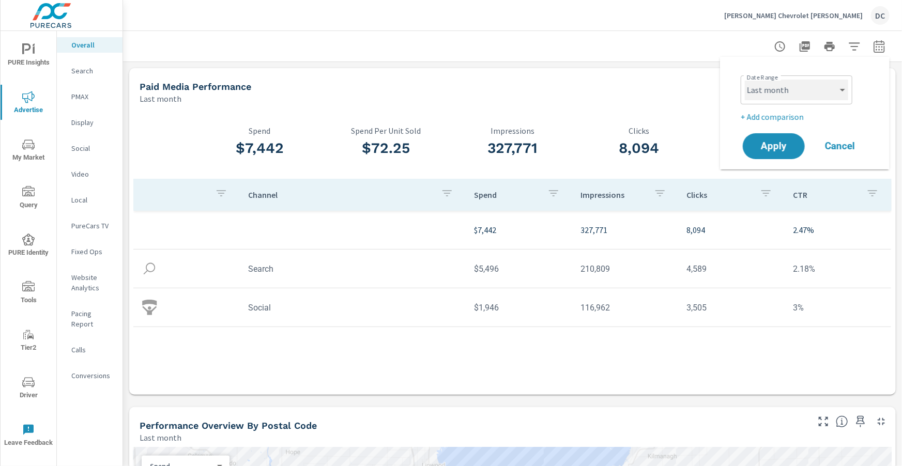
click at [841, 96] on select "Custom Yesterday Last week Last 7 days Last 14 days Last 30 days Last 45 days L…" at bounding box center [796, 90] width 103 height 21
click at [792, 117] on p "+ Add comparison" at bounding box center [807, 117] width 132 height 12
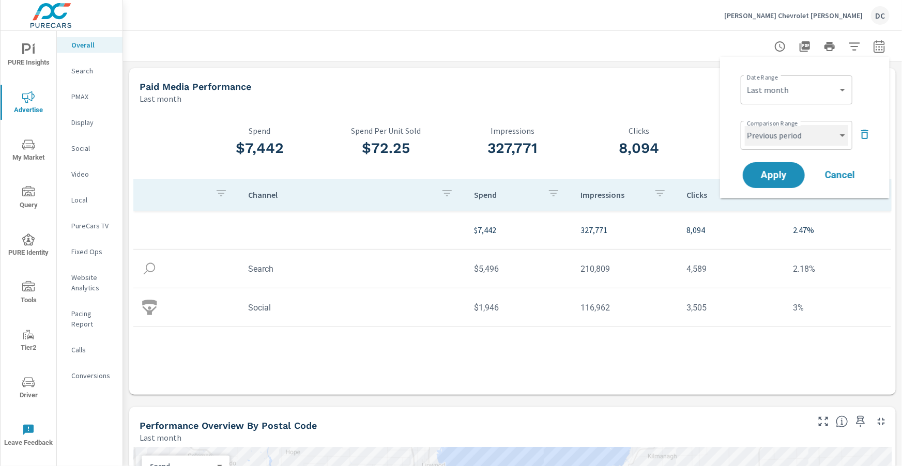
click at [838, 136] on select "Custom Previous period Previous month Previous year" at bounding box center [796, 135] width 103 height 21
click at [745, 125] on select "Custom Previous period Previous month Previous year" at bounding box center [796, 135] width 103 height 21
select select "Previous month"
click at [790, 168] on button "Apply" at bounding box center [774, 175] width 64 height 27
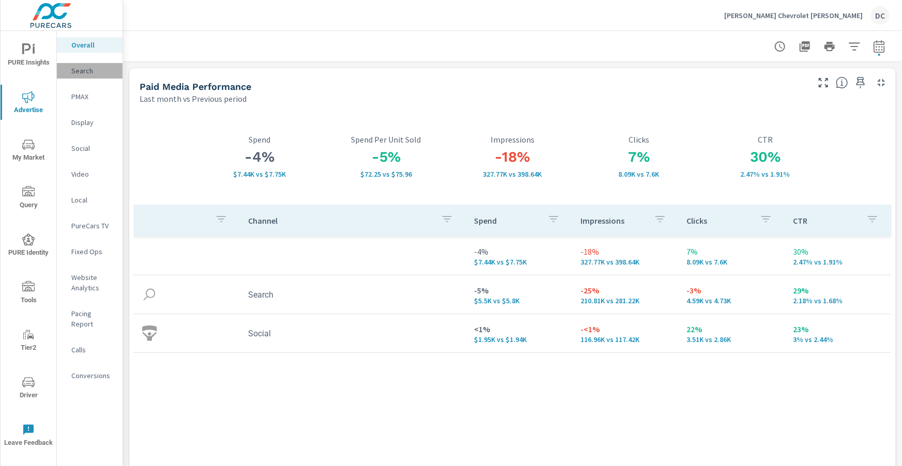
click at [84, 70] on p "Search" at bounding box center [92, 71] width 43 height 10
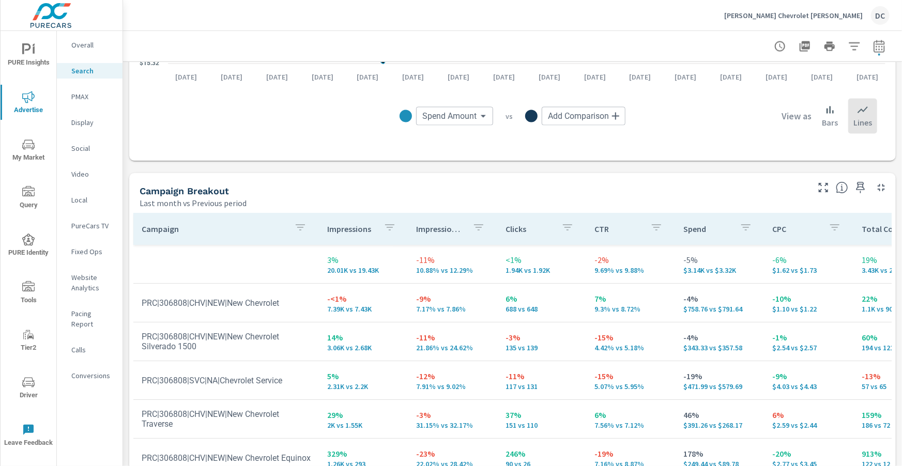
scroll to position [893, 0]
click at [85, 94] on p "PMAX" at bounding box center [92, 97] width 43 height 10
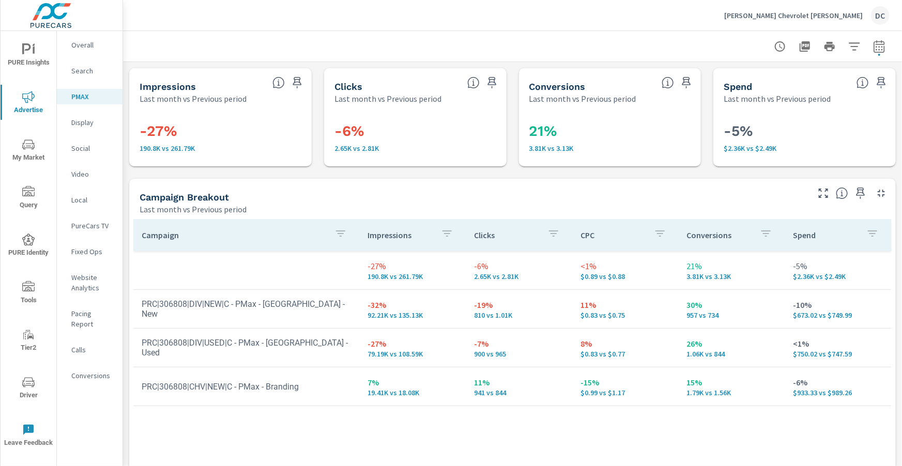
click at [40, 56] on span "PURE Insights" at bounding box center [29, 55] width 50 height 25
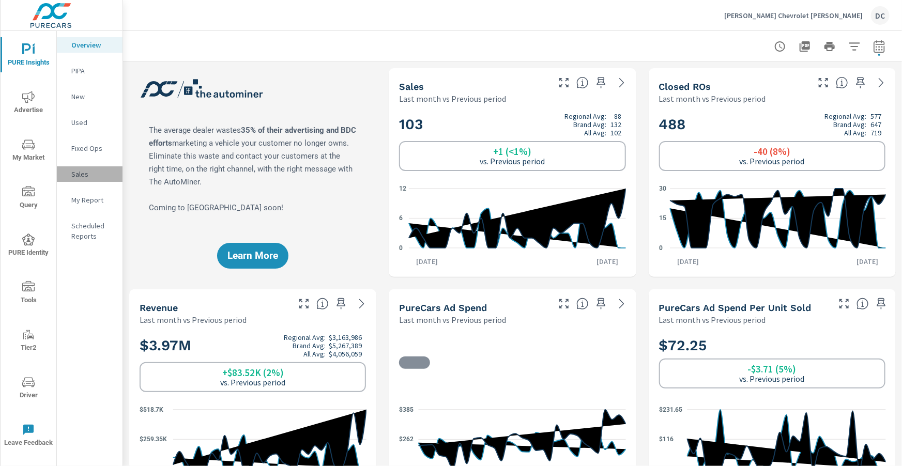
click at [84, 174] on p "Sales" at bounding box center [92, 174] width 43 height 10
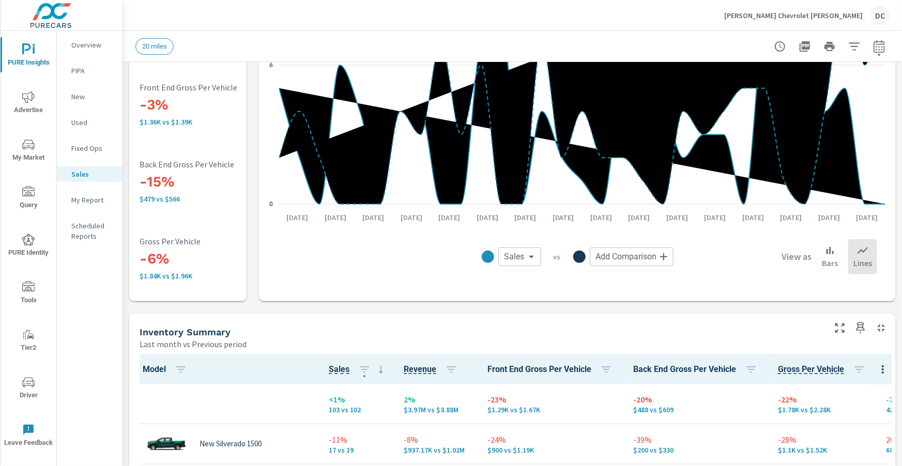
scroll to position [199, 0]
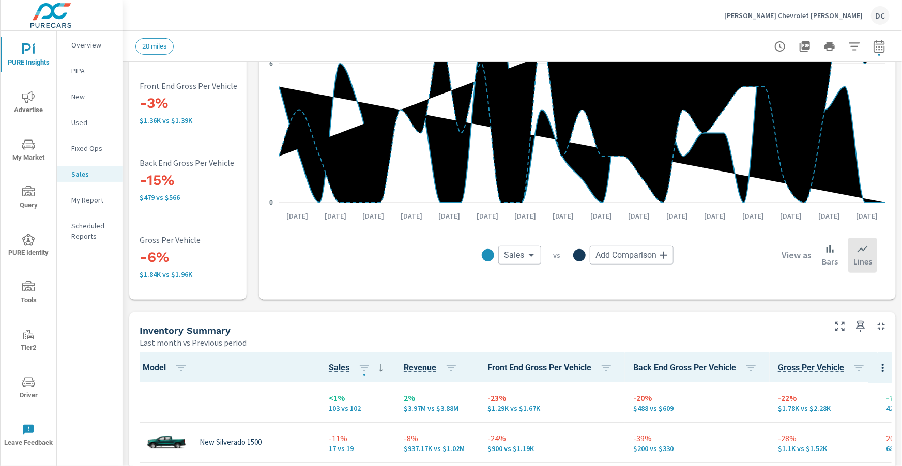
click at [81, 126] on p "Used" at bounding box center [92, 122] width 43 height 10
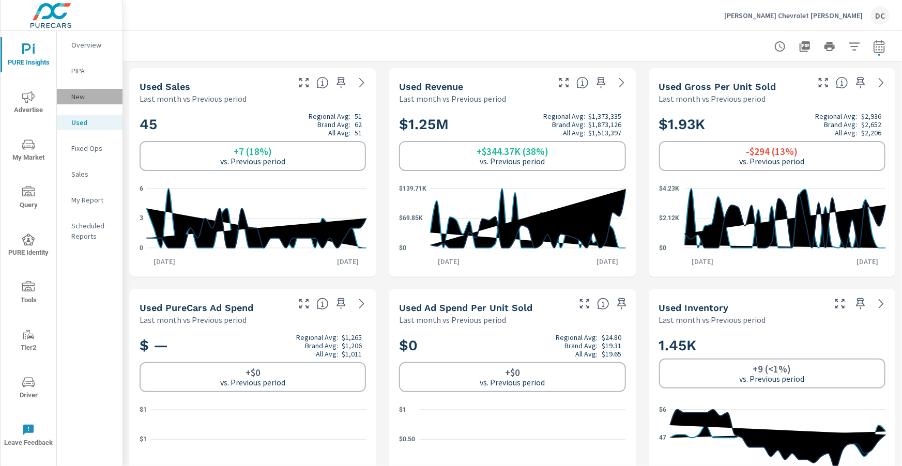
click at [80, 100] on p "New" at bounding box center [92, 97] width 43 height 10
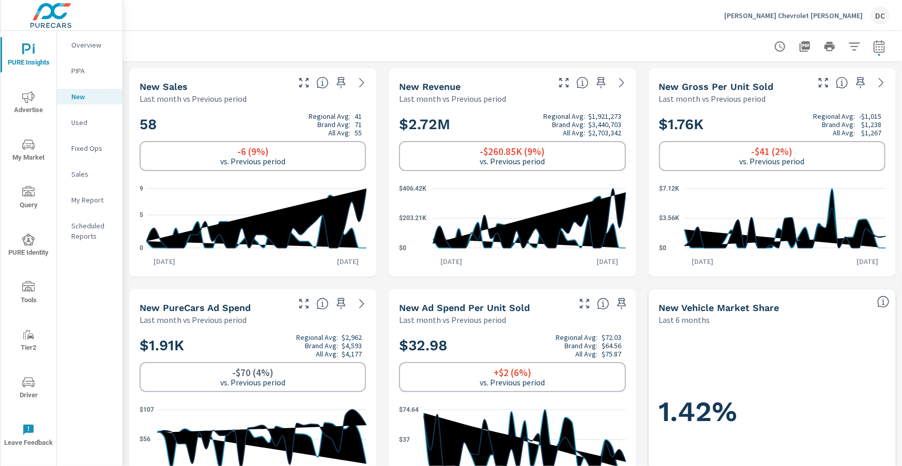
click at [84, 121] on p "Used" at bounding box center [92, 122] width 43 height 10
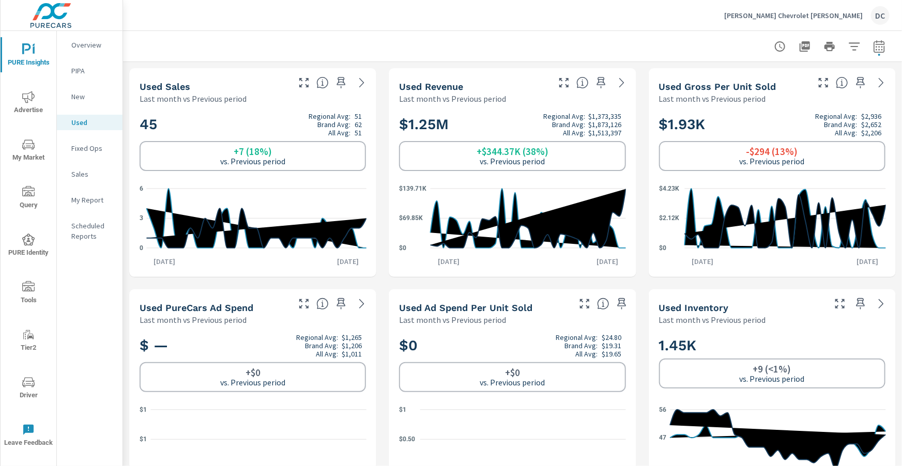
click at [22, 113] on span "Advertise" at bounding box center [29, 103] width 50 height 25
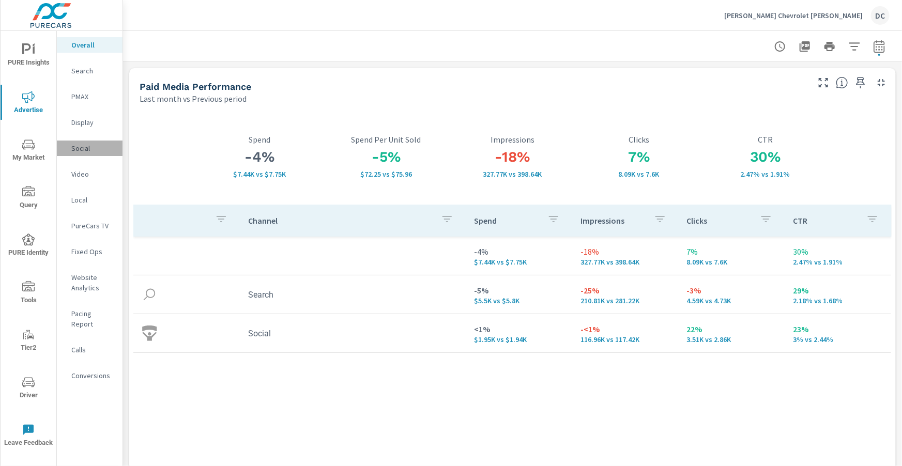
click at [86, 150] on p "Social" at bounding box center [92, 148] width 43 height 10
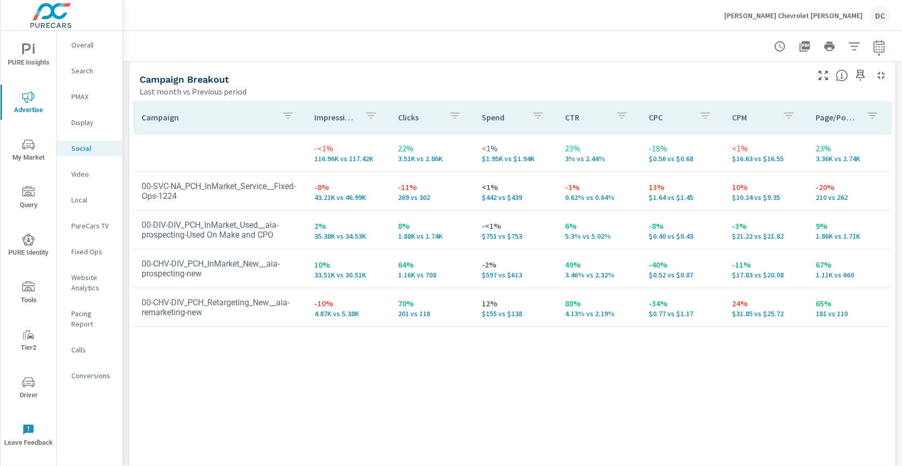
scroll to position [455, 0]
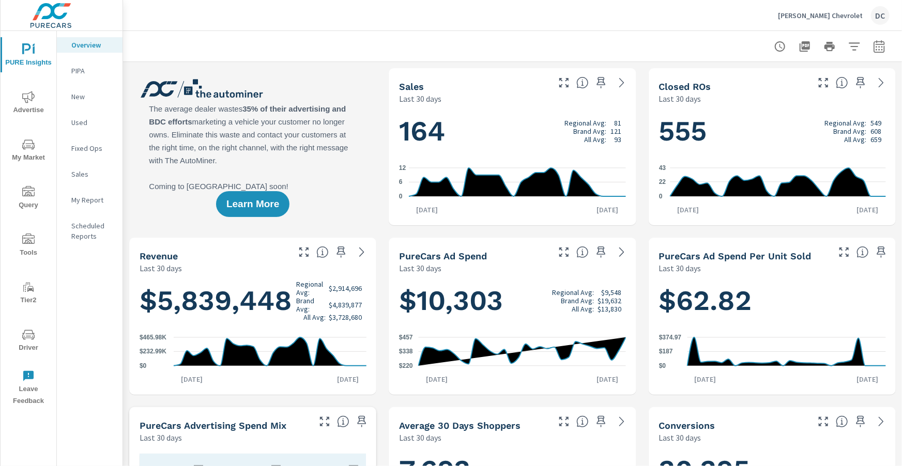
click at [22, 152] on span "My Market" at bounding box center [29, 151] width 50 height 25
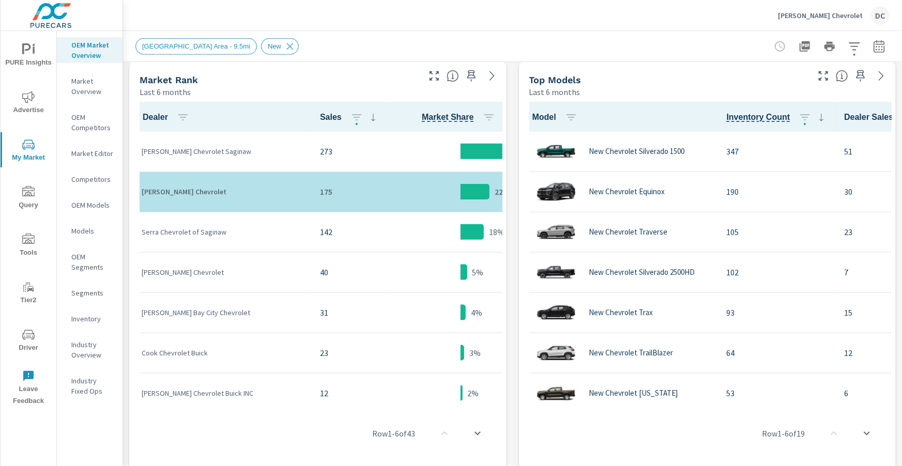
scroll to position [522, 0]
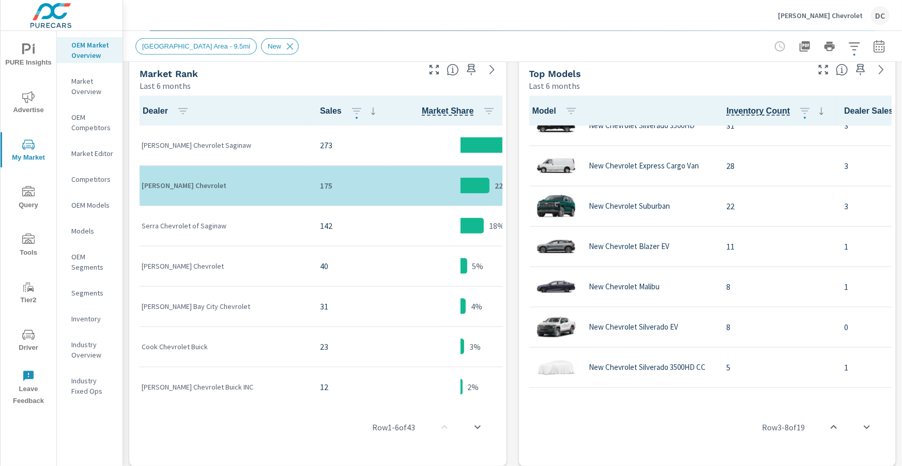
scroll to position [441, 0]
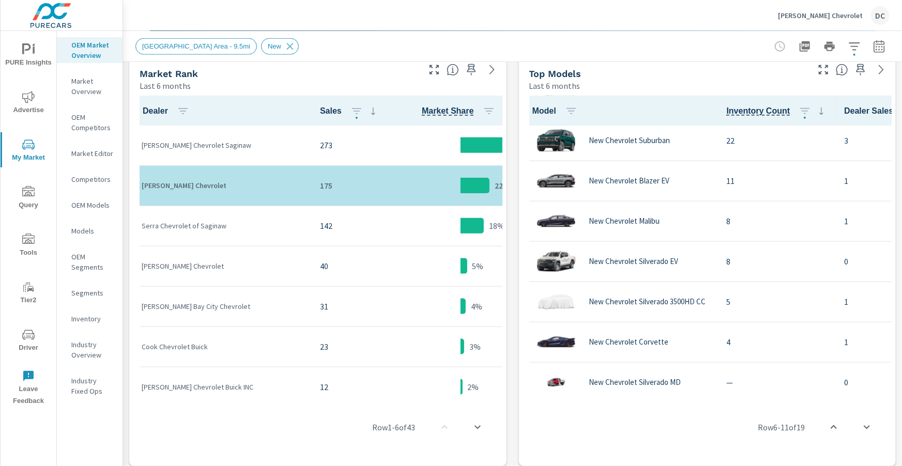
scroll to position [490, 0]
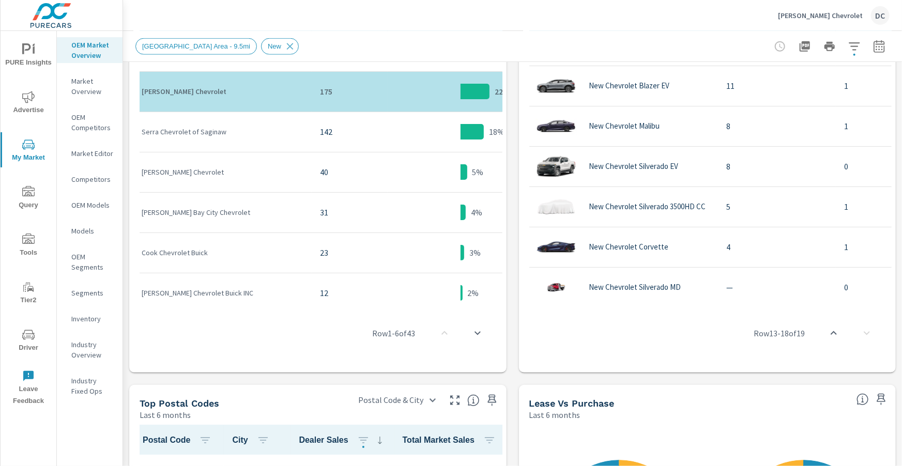
scroll to position [621, 0]
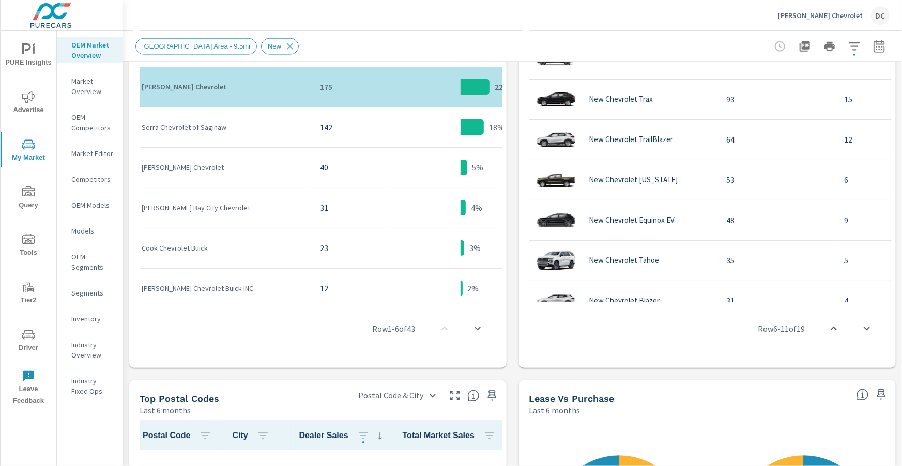
scroll to position [108, 0]
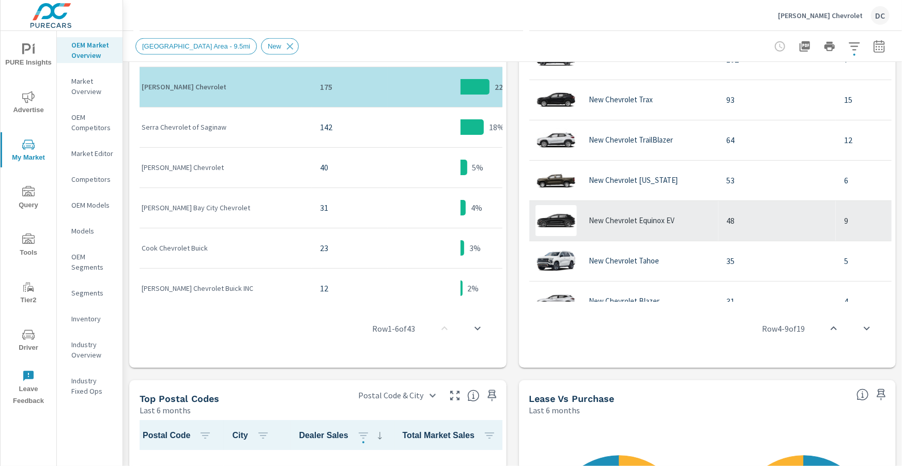
click at [667, 219] on p "New Chevrolet Equinox EV" at bounding box center [633, 220] width 86 height 9
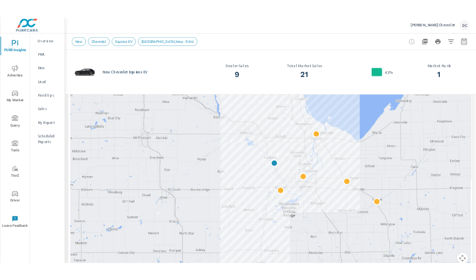
scroll to position [129, 0]
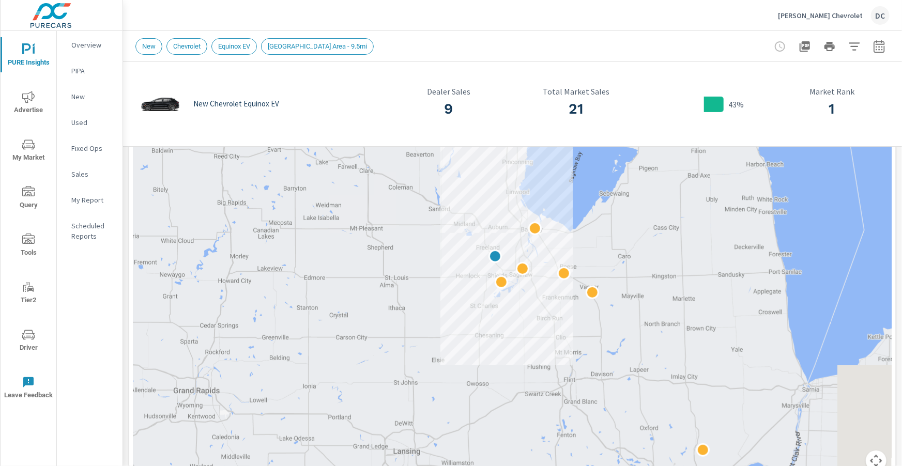
drag, startPoint x: 782, startPoint y: 220, endPoint x: 589, endPoint y: 238, distance: 194.2
click at [600, 237] on div at bounding box center [512, 274] width 759 height 420
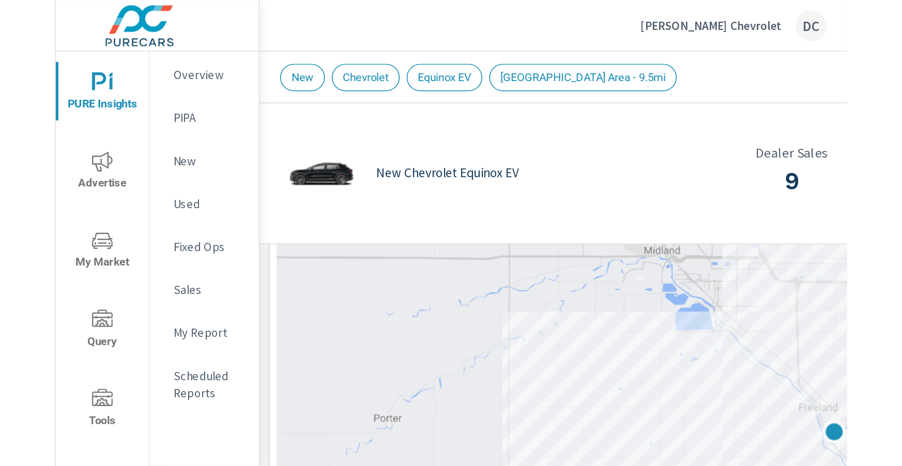
scroll to position [129, 0]
